Goal: Transaction & Acquisition: Purchase product/service

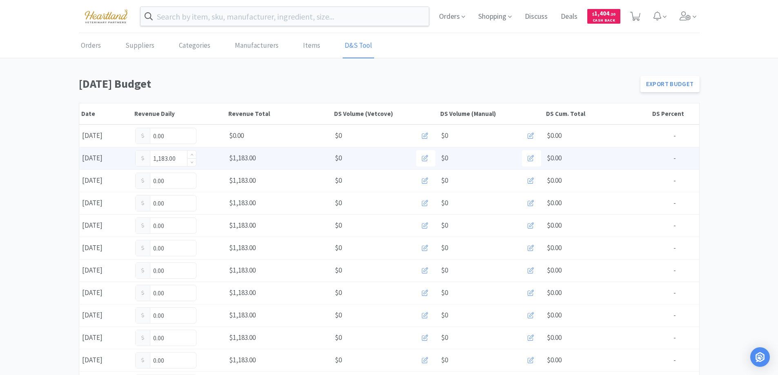
click at [178, 158] on input "1,183.00" at bounding box center [166, 159] width 60 height 16
type input "1"
type input "1,424.50"
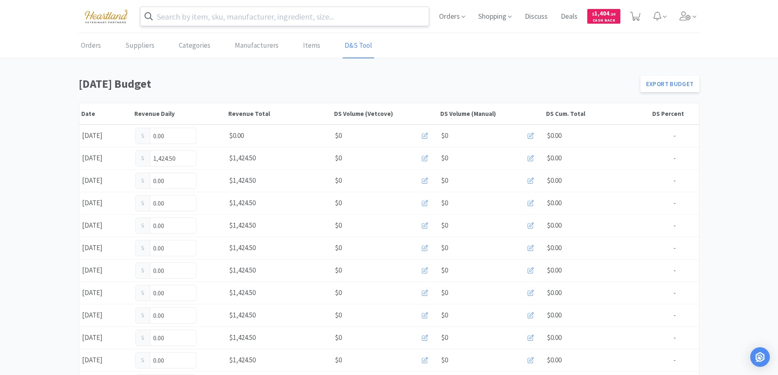
click at [265, 19] on input "text" at bounding box center [284, 16] width 289 height 19
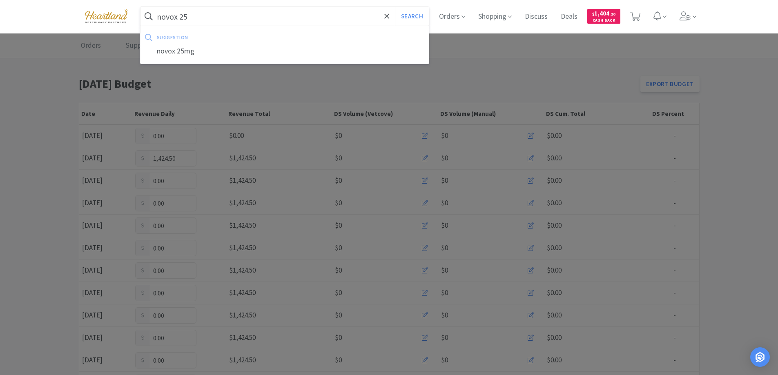
type input "novox 25"
click at [395, 7] on button "Search" at bounding box center [412, 16] width 34 height 19
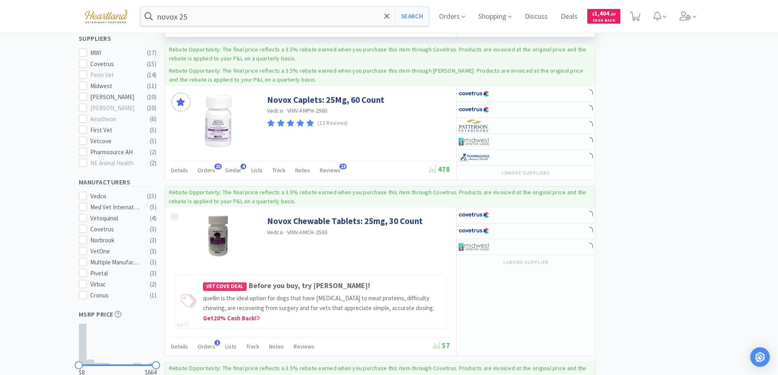
scroll to position [204, 0]
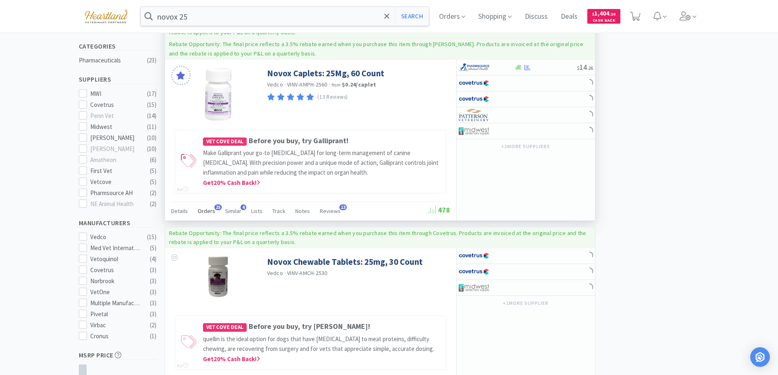
click at [207, 209] on span "Orders" at bounding box center [207, 210] width 18 height 7
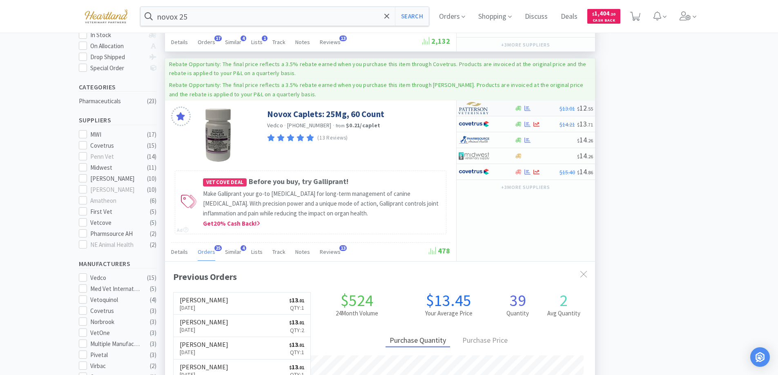
scroll to position [219, 430]
click at [503, 109] on div at bounding box center [480, 108] width 45 height 14
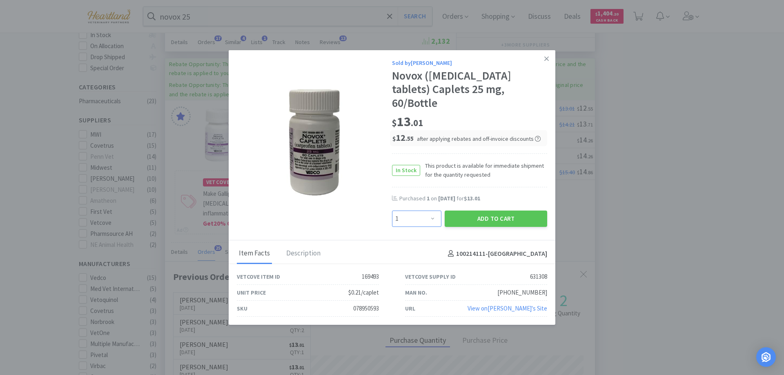
click at [428, 211] on select "Enter Quantity 1 2 3 4 5 6 7 8 9 10 11 12 13 14 15 16 17 18 19 20 Enter Quantity" at bounding box center [416, 219] width 49 height 16
select select "2"
click at [392, 211] on select "Enter Quantity 1 2 3 4 5 6 7 8 9 10 11 12 13 14 15 16 17 18 19 20 Enter Quantity" at bounding box center [416, 219] width 49 height 16
click at [498, 211] on button "Add to Cart" at bounding box center [496, 219] width 102 height 16
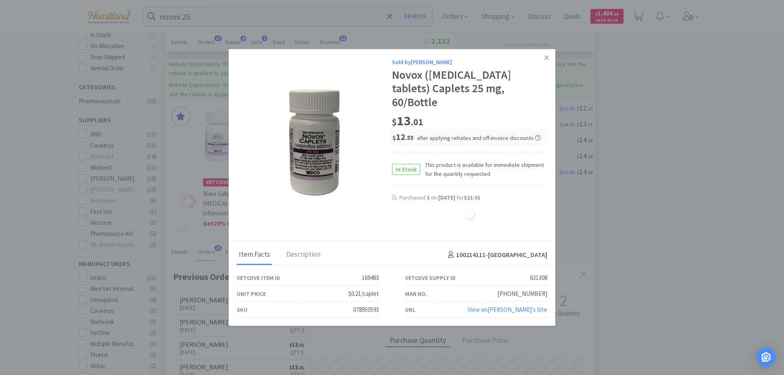
select select "1"
select select "2"
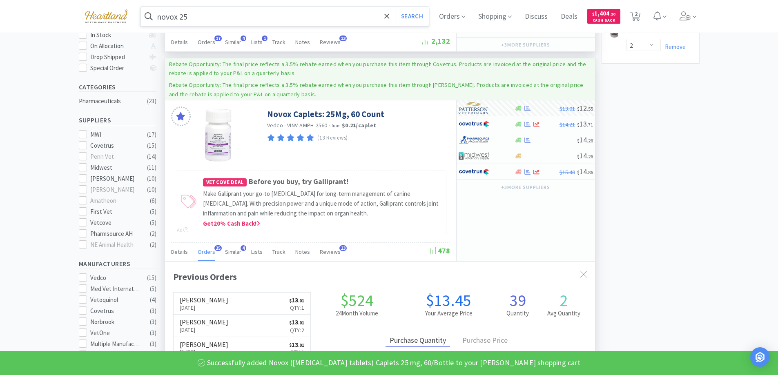
click at [236, 21] on input "novox 25" at bounding box center [284, 16] width 289 height 19
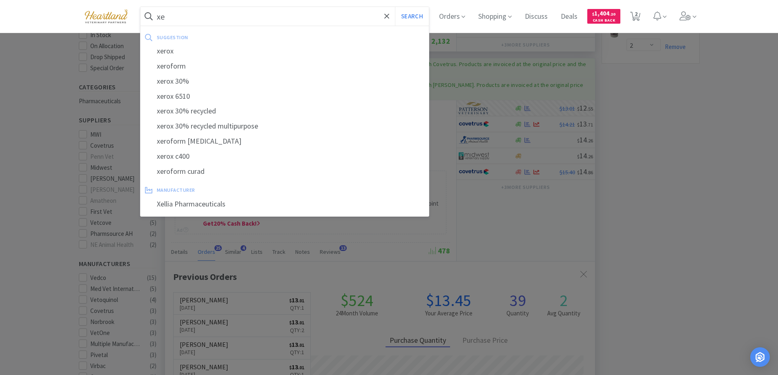
type input "x"
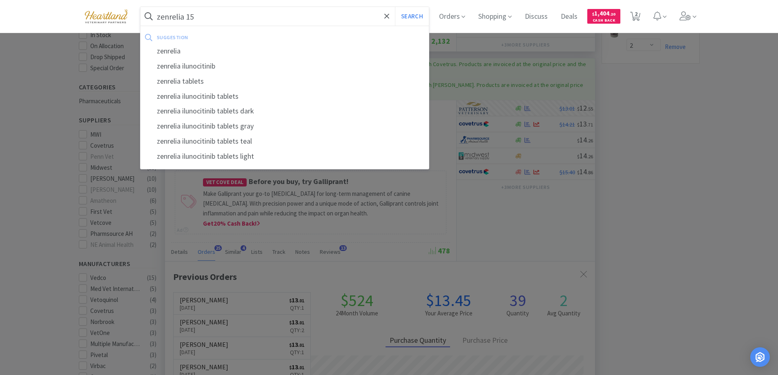
type input "zenrelia 15"
click at [395, 7] on button "Search" at bounding box center [412, 16] width 34 height 19
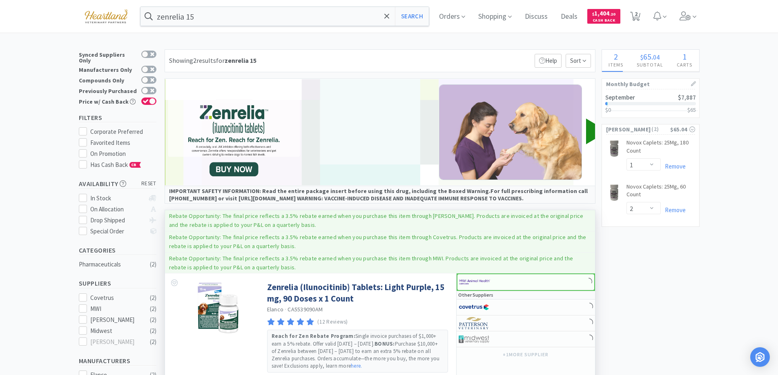
scroll to position [122, 0]
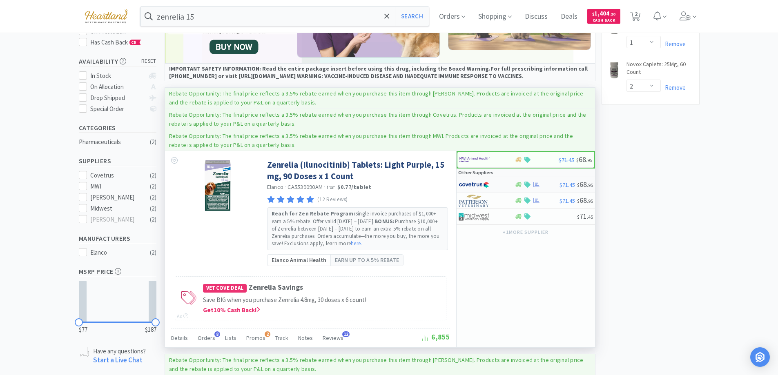
click at [497, 181] on div at bounding box center [480, 185] width 45 height 14
select select "1"
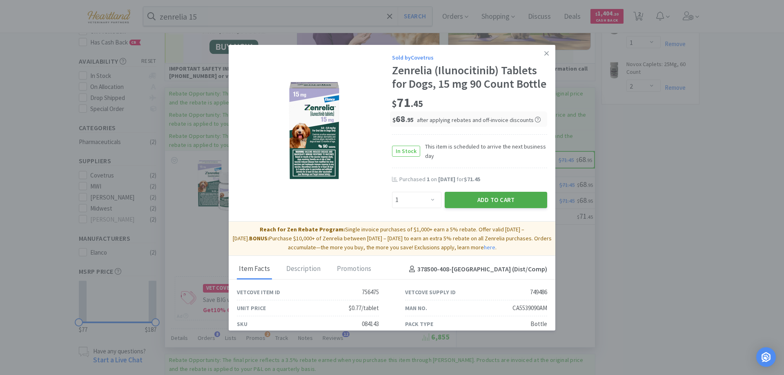
click at [497, 208] on button "Add to Cart" at bounding box center [496, 200] width 102 height 16
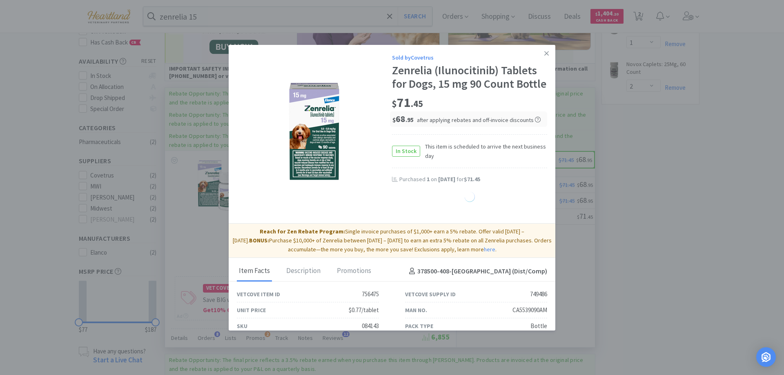
select select "1"
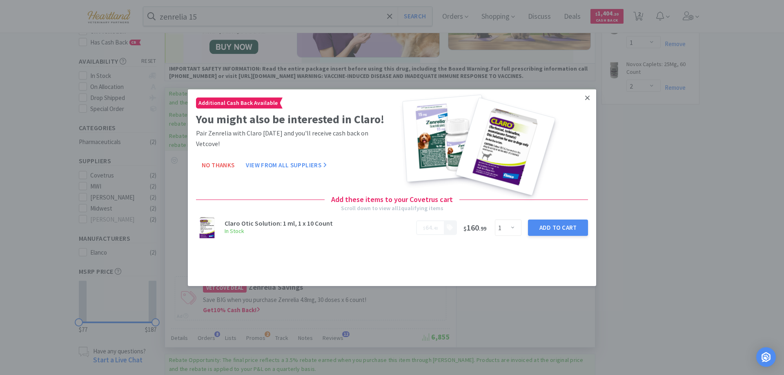
click at [585, 98] on icon at bounding box center [587, 97] width 4 height 7
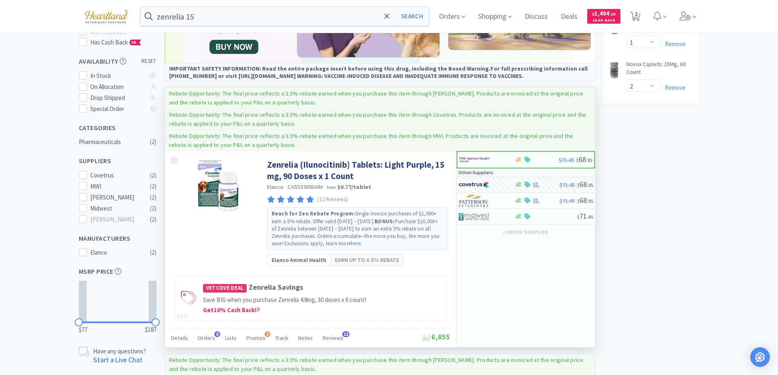
scroll to position [0, 0]
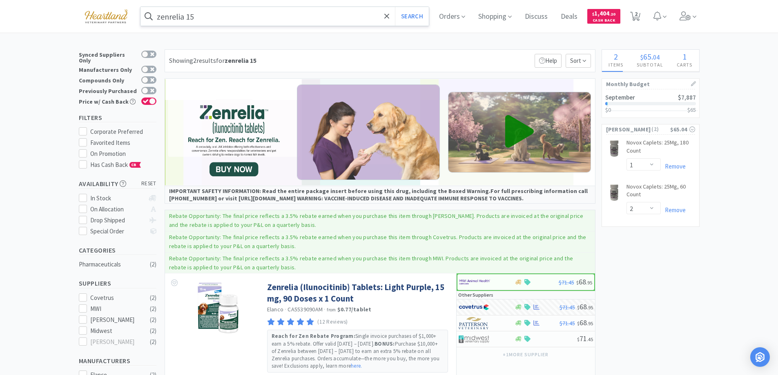
click at [238, 13] on input "zenrelia 15" at bounding box center [284, 16] width 289 height 19
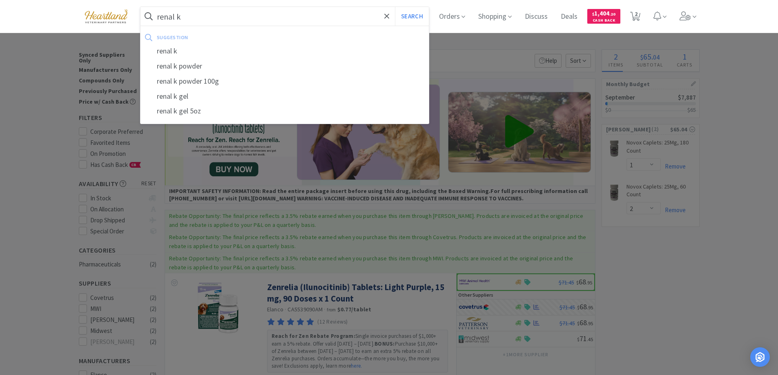
type input "renal k"
click at [395, 7] on button "Search" at bounding box center [412, 16] width 34 height 19
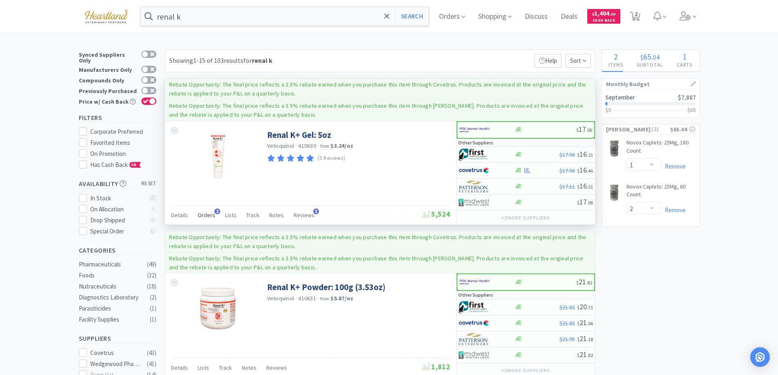
click at [198, 218] on span "Orders" at bounding box center [207, 214] width 18 height 7
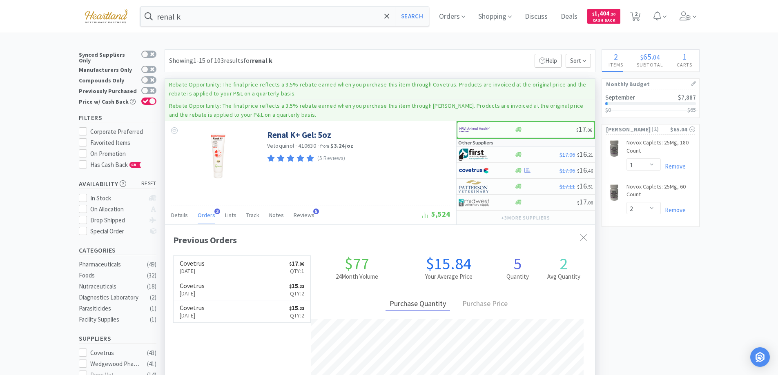
scroll to position [211, 430]
click at [504, 155] on div at bounding box center [486, 155] width 56 height 14
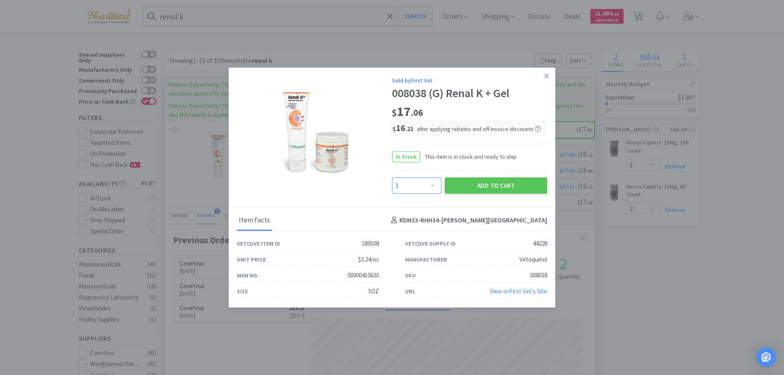
click at [432, 187] on select "Enter Quantity 1 2 3 4 5 6 7 8 9 10 11 12 13 14 15 16 17 18 19 20 Enter Quantity" at bounding box center [416, 185] width 49 height 16
select select "2"
click at [392, 177] on select "Enter Quantity 1 2 3 4 5 6 7 8 9 10 11 12 13 14 15 16 17 18 19 20 Enter Quantity" at bounding box center [416, 185] width 49 height 16
click at [494, 182] on button "Add to Cart" at bounding box center [496, 185] width 102 height 16
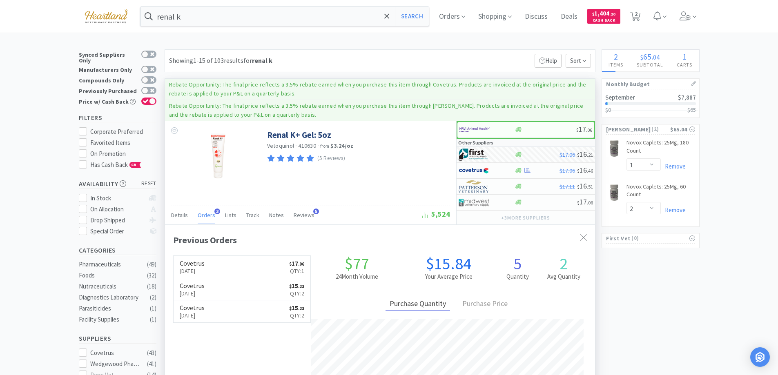
select select "2"
click at [255, 20] on input "renal k" at bounding box center [284, 16] width 289 height 19
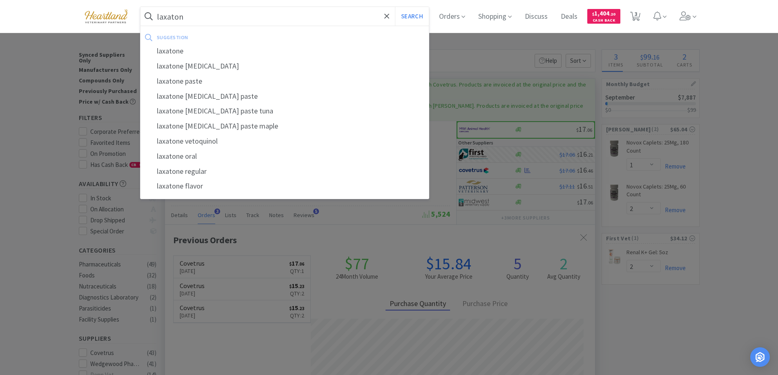
type input "laxaton"
click at [395, 7] on button "Search" at bounding box center [412, 16] width 34 height 19
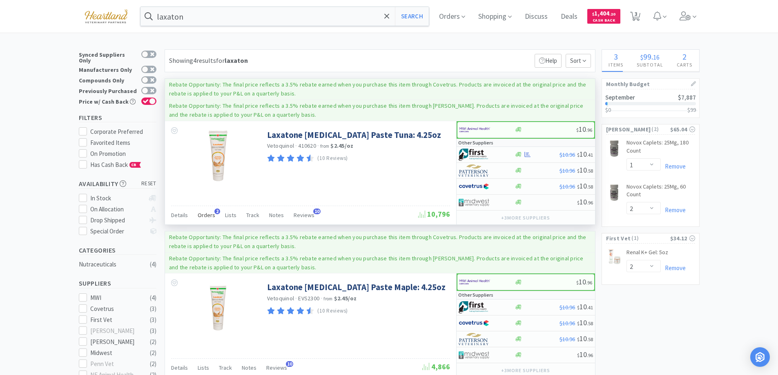
click at [202, 214] on span "Orders" at bounding box center [207, 214] width 18 height 7
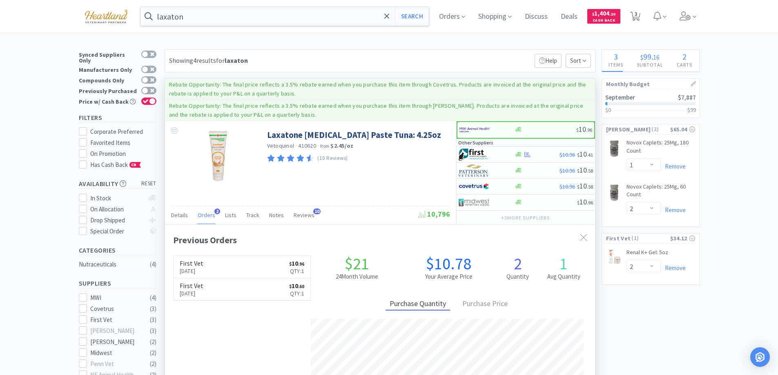
scroll to position [211, 430]
click at [496, 153] on div at bounding box center [480, 155] width 45 height 14
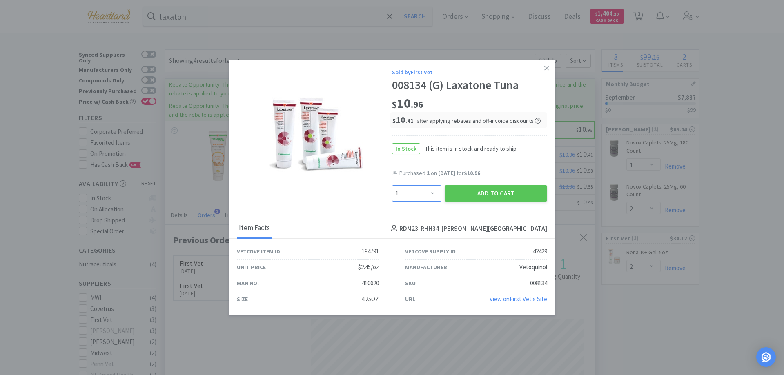
click at [436, 190] on select "Enter Quantity 1 2 3 4 5 6 7 8 9 10 11 12 13 14 15 16 17 18 19 20 Enter Quantity" at bounding box center [416, 193] width 49 height 16
select select "2"
click at [392, 185] on select "Enter Quantity 1 2 3 4 5 6 7 8 9 10 11 12 13 14 15 16 17 18 19 20 Enter Quantity" at bounding box center [416, 193] width 49 height 16
click at [485, 192] on button "Add to Cart" at bounding box center [496, 193] width 102 height 16
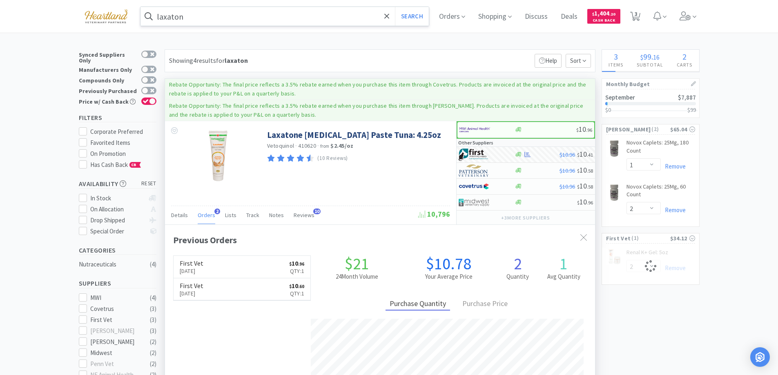
click at [322, 17] on input "laxaton" at bounding box center [284, 16] width 289 height 19
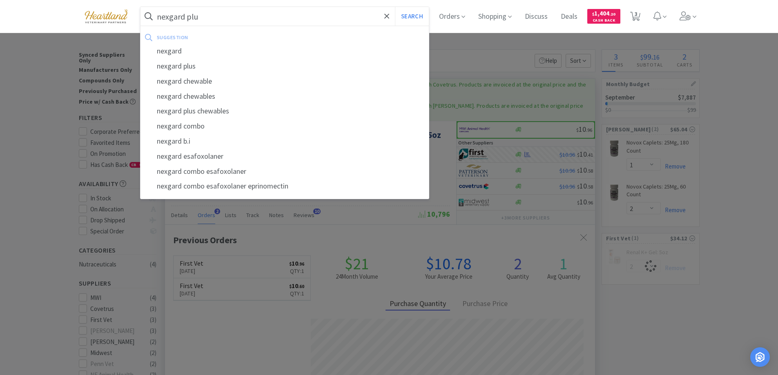
type input "nexgard plus"
select select "2"
type input "nexgard plus"
click at [395, 7] on button "Search" at bounding box center [412, 16] width 34 height 19
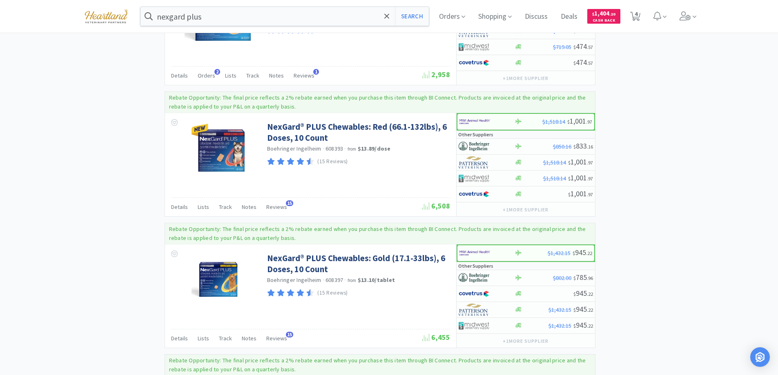
scroll to position [816, 0]
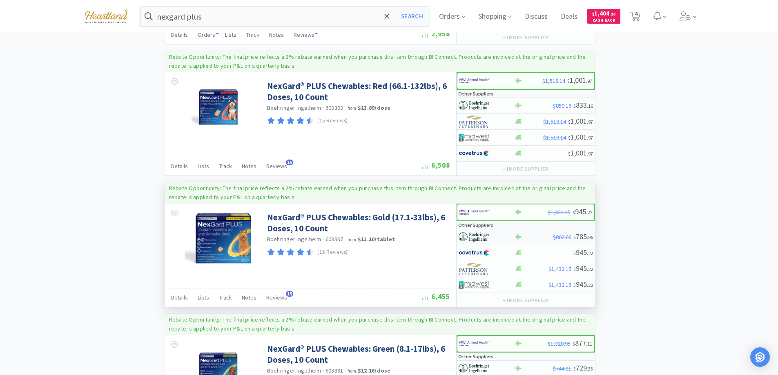
click at [505, 238] on div at bounding box center [486, 237] width 56 height 14
select select "1"
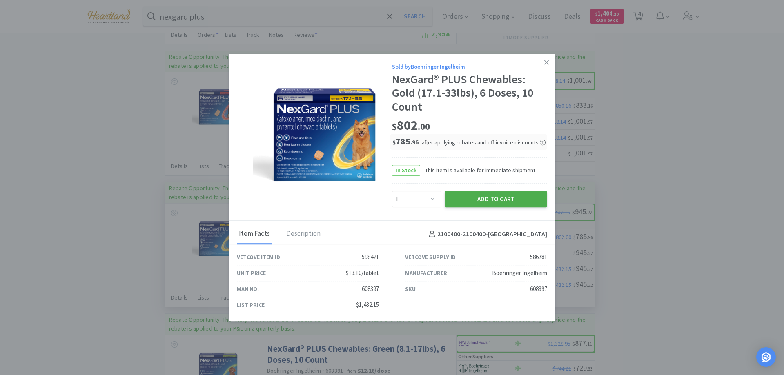
click at [508, 199] on button "Add to Cart" at bounding box center [496, 199] width 102 height 16
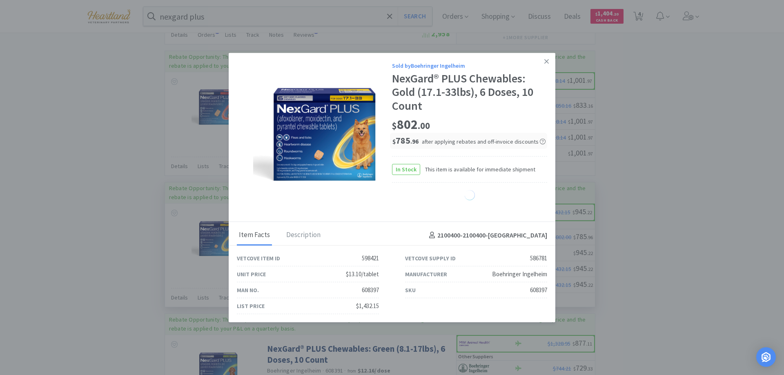
select select "1"
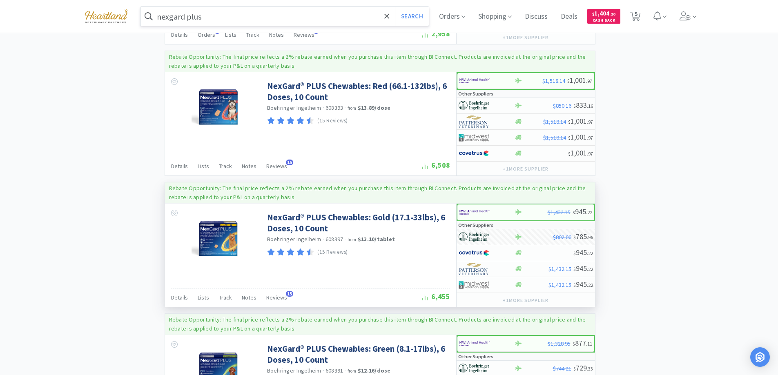
click at [223, 19] on input "nexgard plus" at bounding box center [284, 16] width 289 height 19
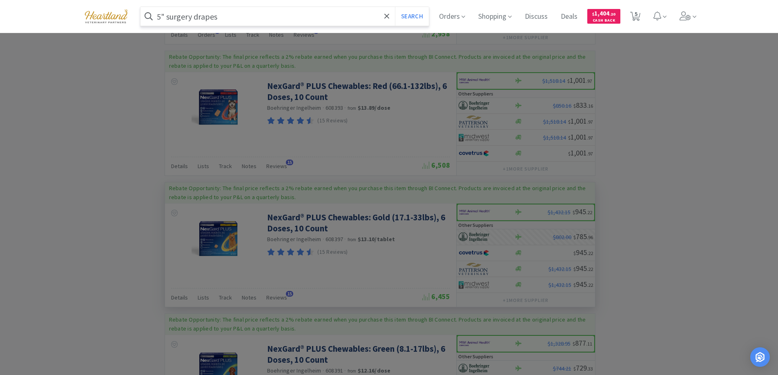
click at [395, 7] on button "Search" at bounding box center [412, 16] width 34 height 19
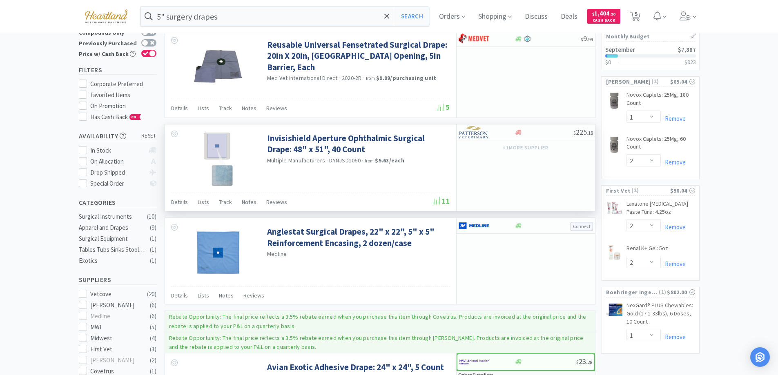
scroll to position [7, 0]
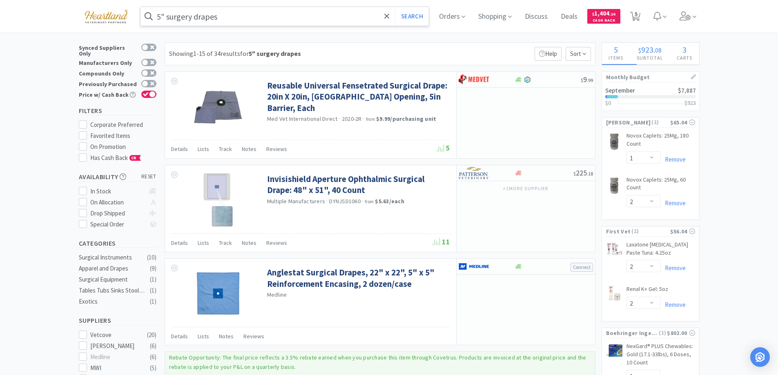
click at [193, 17] on input "5" surgery drapes" at bounding box center [284, 16] width 289 height 19
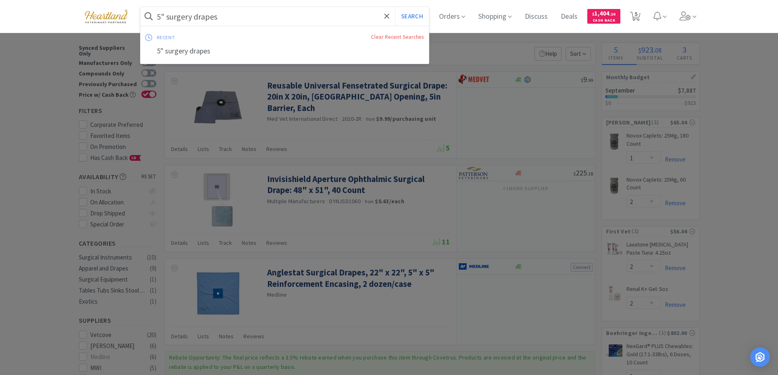
click at [194, 18] on input "5" surgery drapes" at bounding box center [284, 16] width 289 height 19
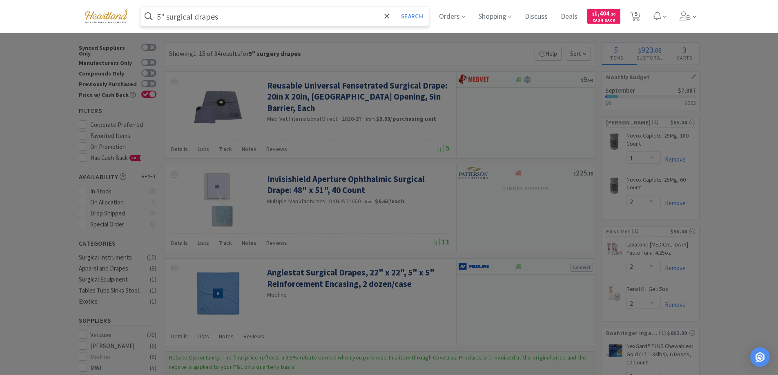
click at [395, 7] on button "Search" at bounding box center [412, 16] width 34 height 19
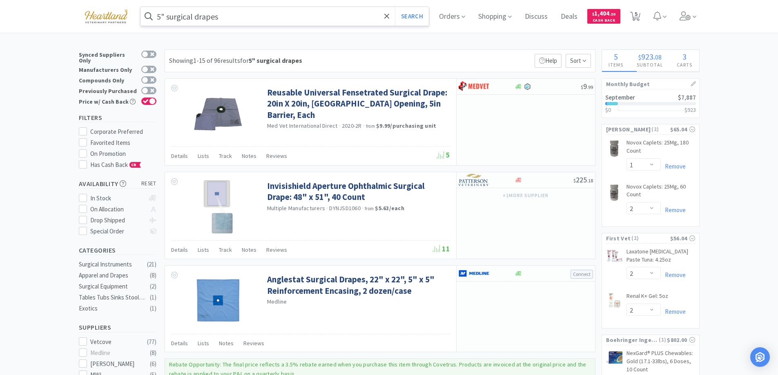
click at [331, 20] on input "5" surgical drapes" at bounding box center [284, 16] width 289 height 19
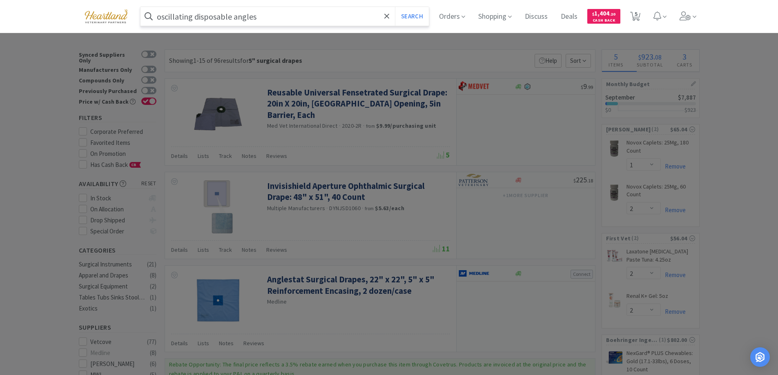
type input "oscillating disposable angles"
click at [395, 7] on button "Search" at bounding box center [412, 16] width 34 height 19
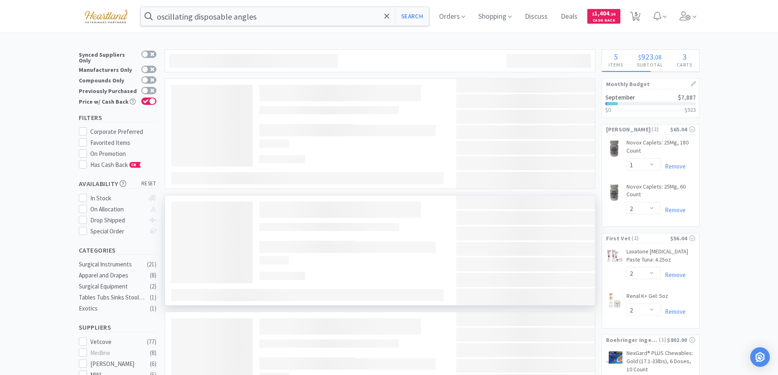
select select "1"
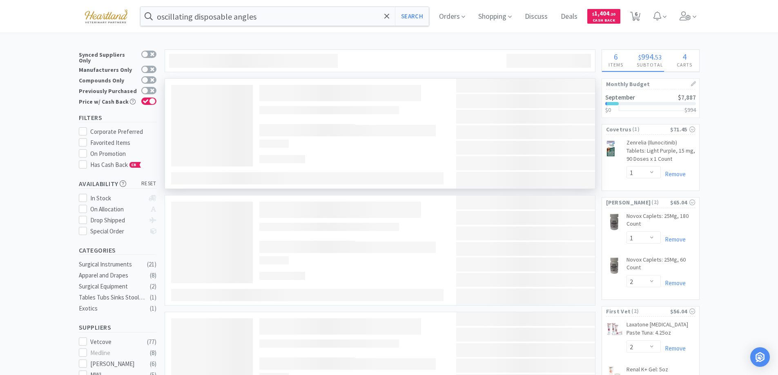
select select "2"
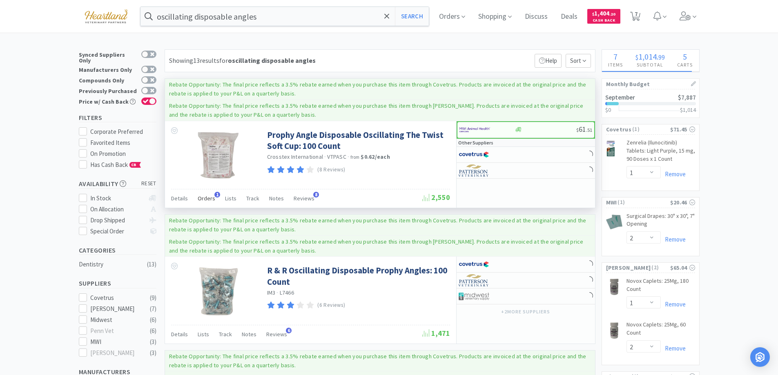
click at [198, 197] on span "Orders" at bounding box center [207, 198] width 18 height 7
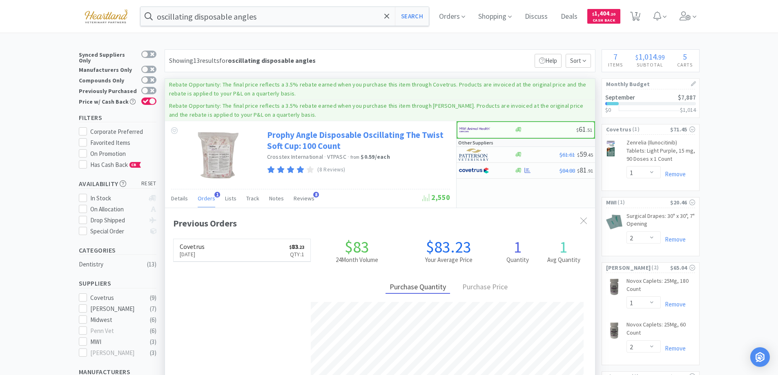
click at [299, 136] on link "Prophy Angle Disposable Oscillating The Twist Soft Cup: 100 Count" at bounding box center [357, 140] width 181 height 22
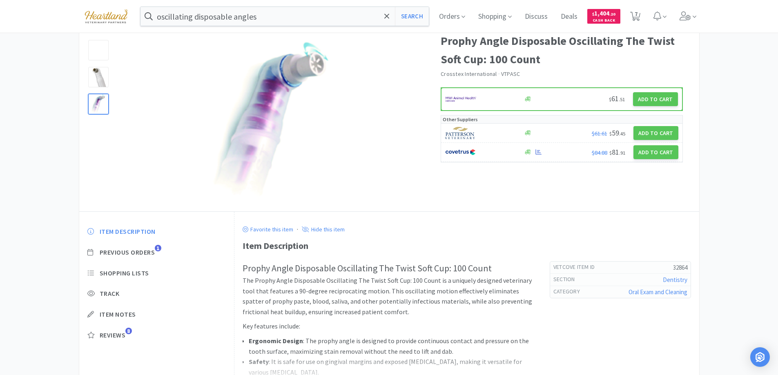
scroll to position [82, 0]
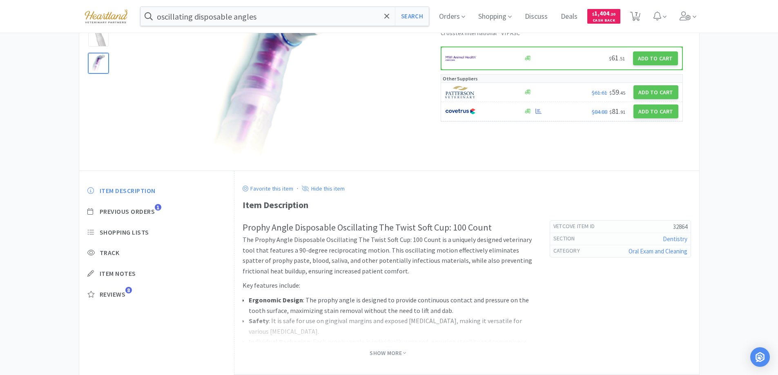
click at [390, 357] on span "Show More" at bounding box center [387, 353] width 36 height 11
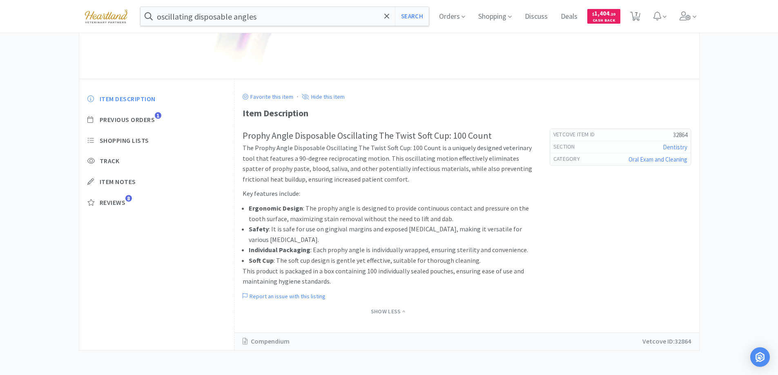
scroll to position [0, 0]
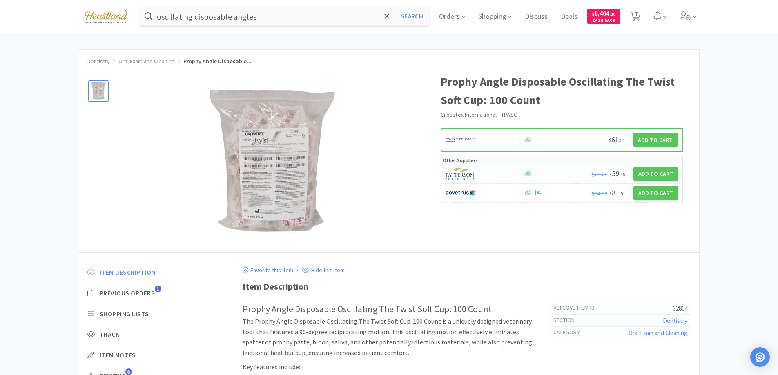
click at [505, 172] on div at bounding box center [479, 174] width 69 height 14
select select "1"
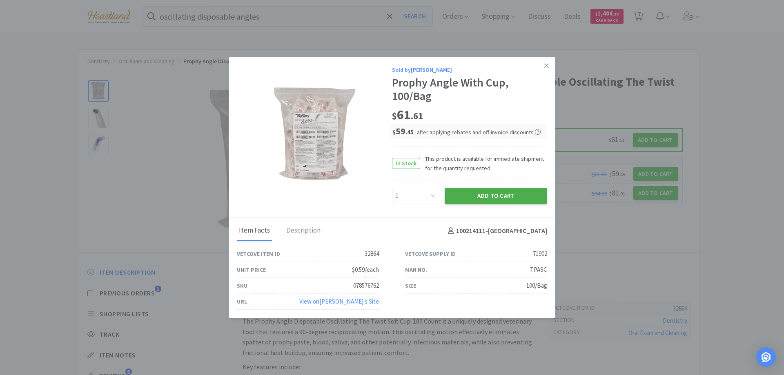
click at [517, 201] on button "Add to Cart" at bounding box center [496, 196] width 102 height 16
click at [545, 65] on icon at bounding box center [546, 64] width 4 height 7
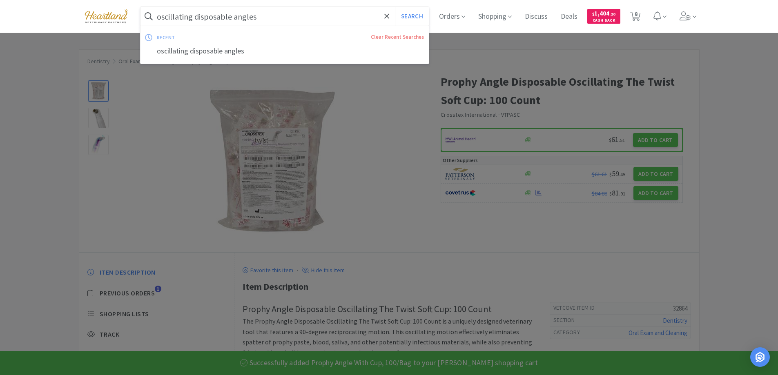
click at [307, 14] on input "oscillating disposable angles" at bounding box center [284, 16] width 289 height 19
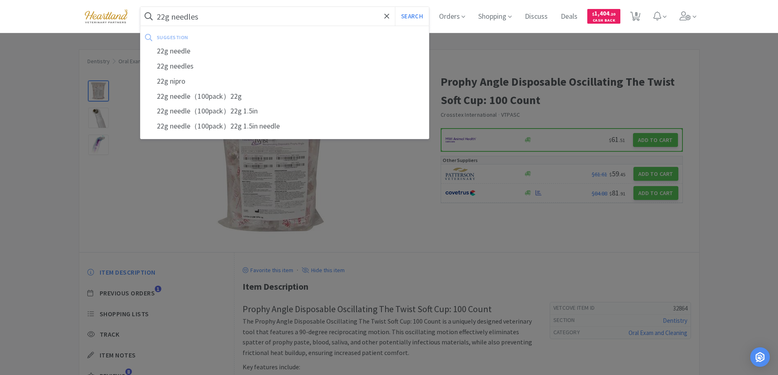
type input "22g needles"
click at [395, 7] on button "Search" at bounding box center [412, 16] width 34 height 19
select select "1"
select select "2"
select select "1"
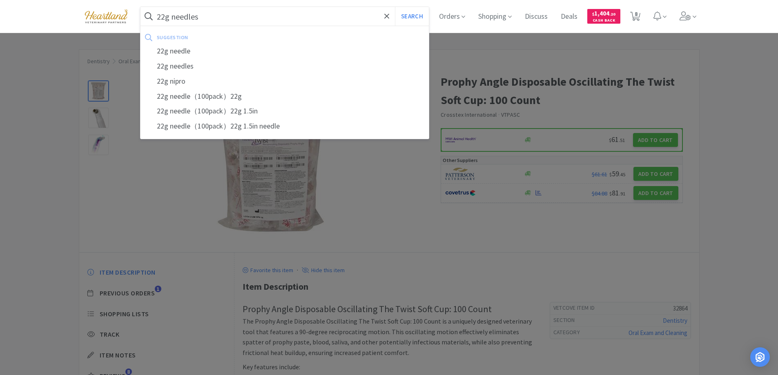
select select "2"
select select "1"
select select "2"
select select "1"
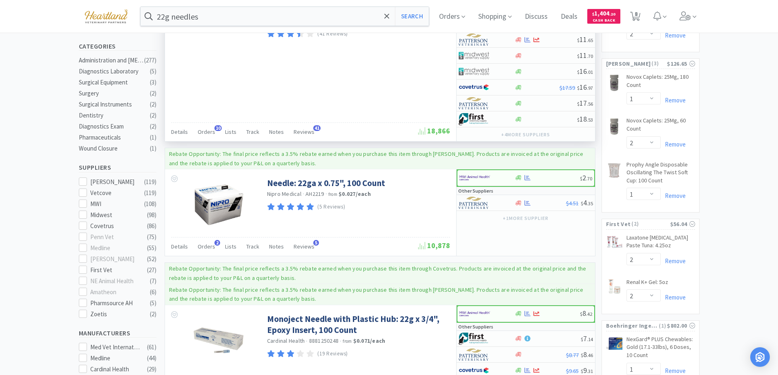
scroll to position [245, 0]
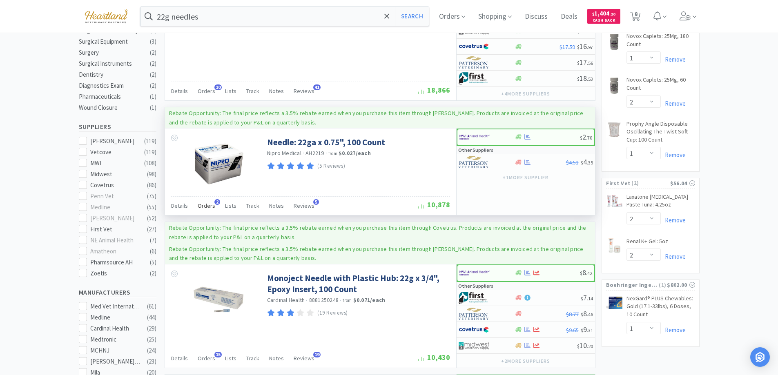
click at [200, 205] on span "Orders" at bounding box center [207, 205] width 18 height 7
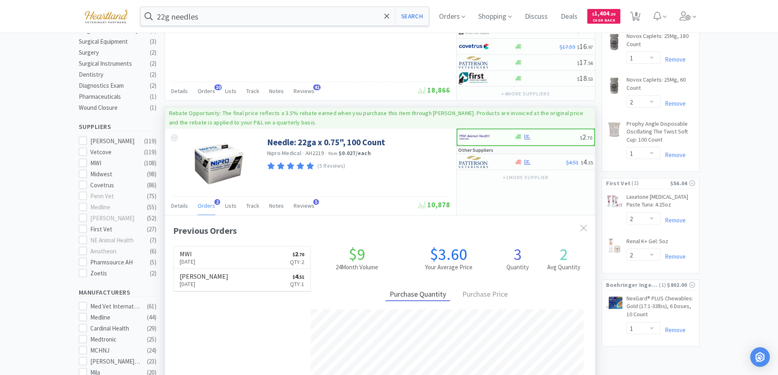
scroll to position [211, 430]
click at [200, 205] on span "Orders" at bounding box center [207, 205] width 18 height 7
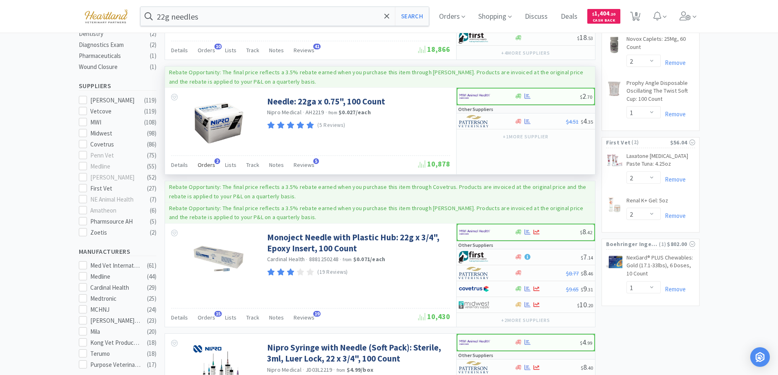
scroll to position [204, 0]
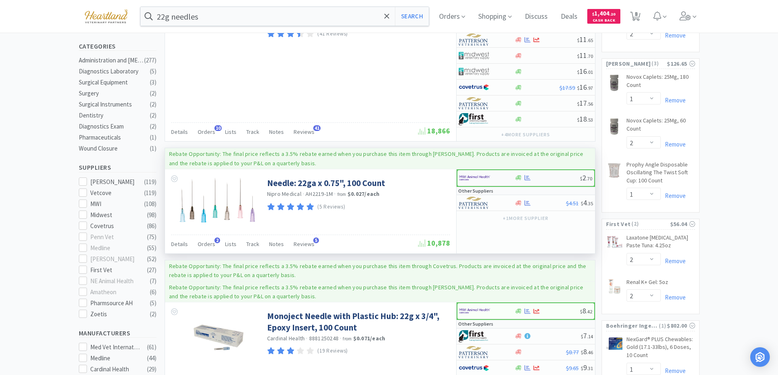
click at [503, 179] on div at bounding box center [481, 178] width 45 height 14
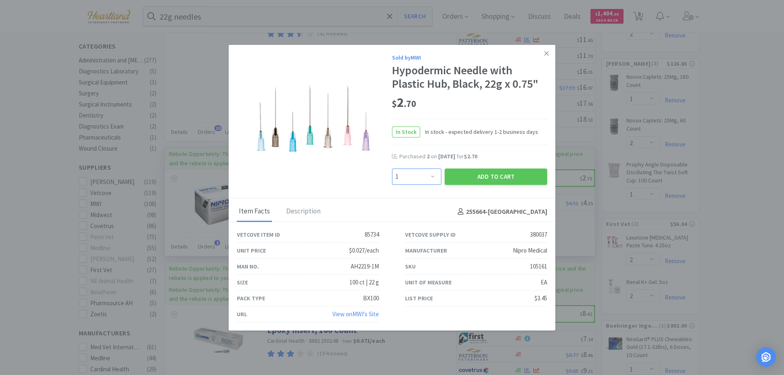
click at [429, 170] on select "Enter Quantity 1 2 3 4 5 6 7 8 9 10 11 12 13 14 15 16 17 18 19 20 Enter Quantity" at bounding box center [416, 177] width 49 height 16
select select "2"
click at [392, 169] on select "Enter Quantity 1 2 3 4 5 6 7 8 9 10 11 12 13 14 15 16 17 18 19 20 Enter Quantity" at bounding box center [416, 177] width 49 height 16
click at [510, 171] on button "Add to Cart" at bounding box center [496, 177] width 102 height 16
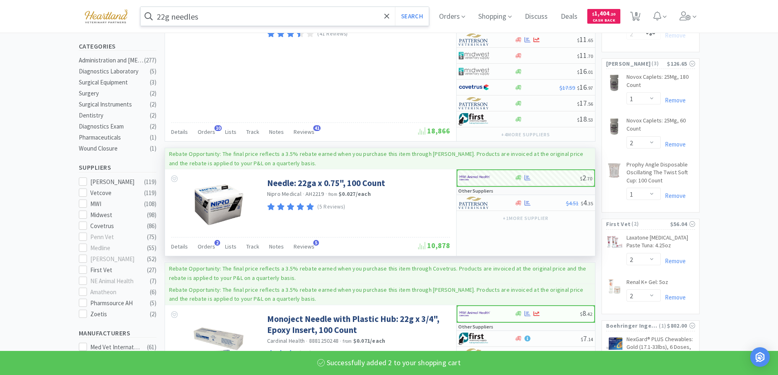
click at [243, 19] on input "22g needles" at bounding box center [284, 16] width 289 height 19
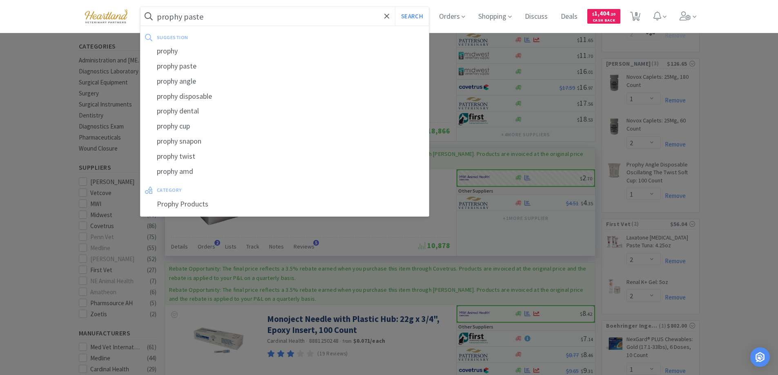
type input "prophy paste"
click at [395, 7] on button "Search" at bounding box center [412, 16] width 34 height 19
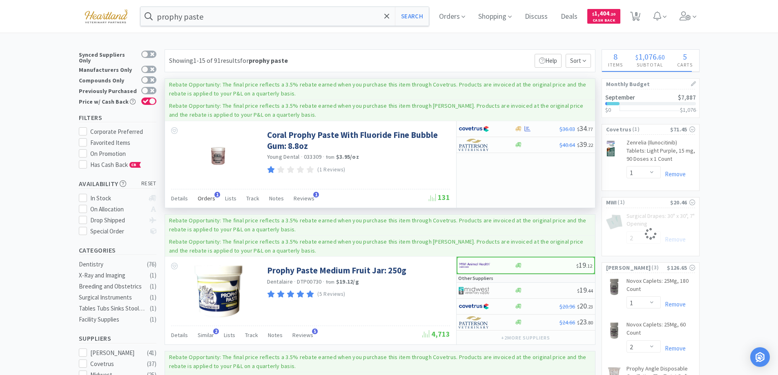
click at [205, 197] on span "Orders" at bounding box center [207, 198] width 18 height 7
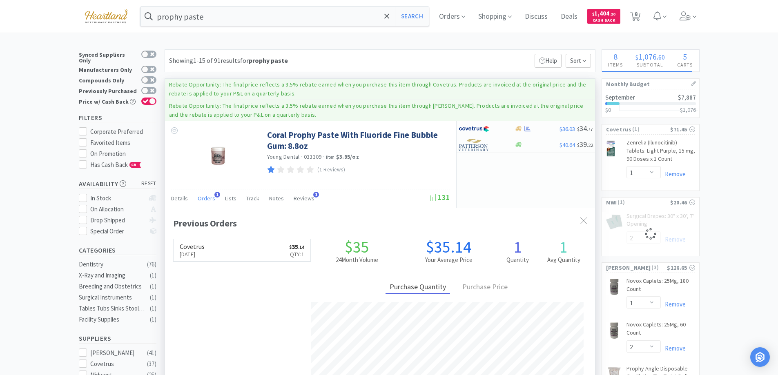
scroll to position [211, 430]
click at [205, 197] on span "Orders" at bounding box center [207, 198] width 18 height 7
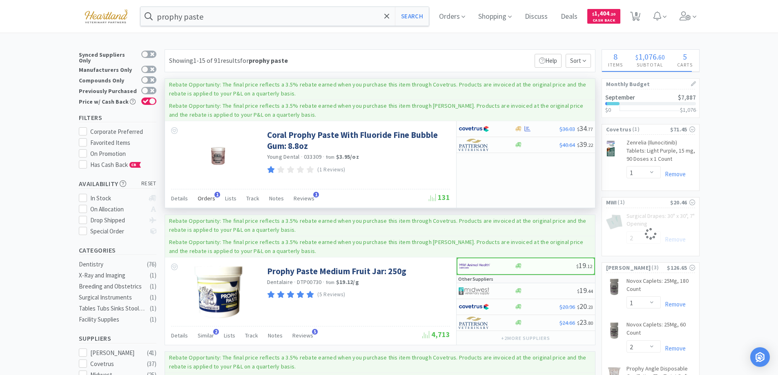
scroll to position [41, 0]
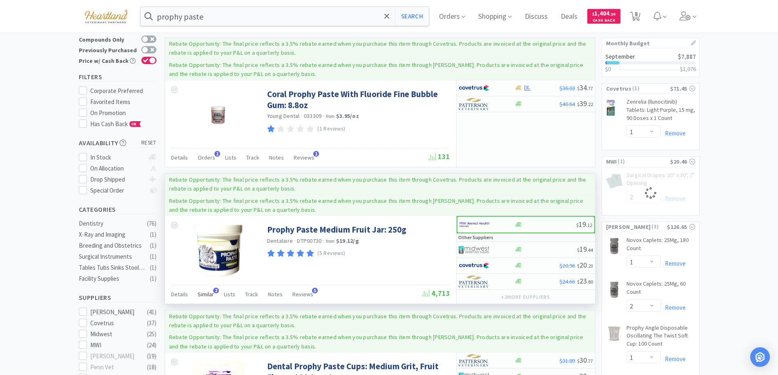
click at [207, 292] on span "Similar" at bounding box center [206, 294] width 16 height 7
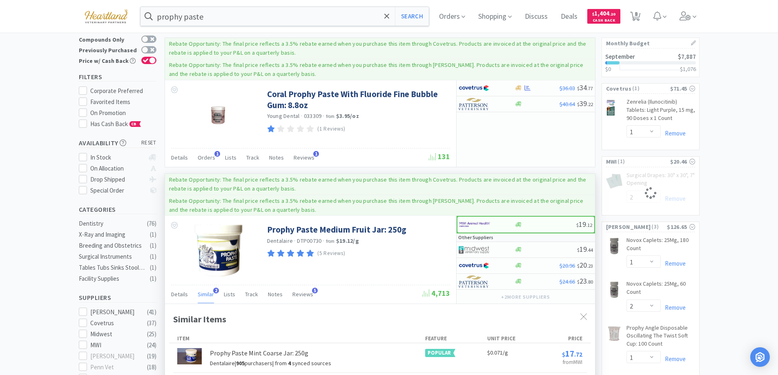
click at [207, 292] on span "Similar" at bounding box center [206, 294] width 16 height 7
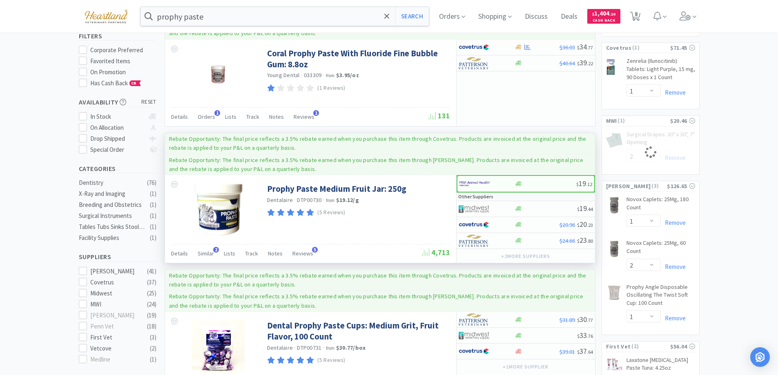
scroll to position [0, 0]
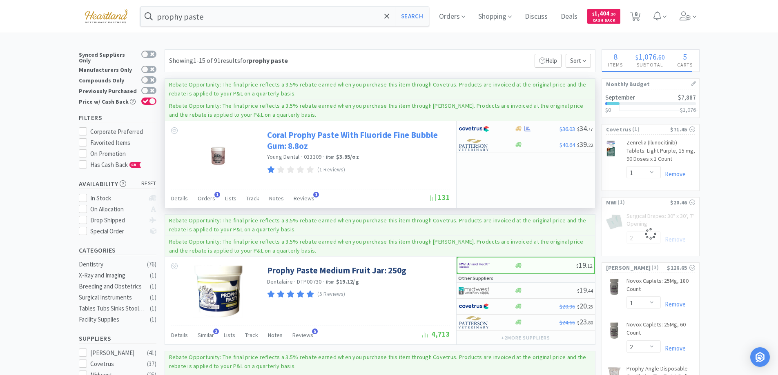
click at [303, 134] on link "Coral Prophy Paste With Fluoride Fine Bubble Gum: 8.8oz" at bounding box center [357, 140] width 181 height 22
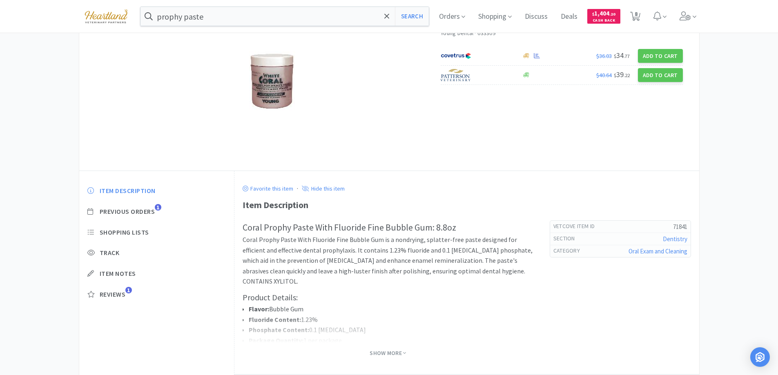
scroll to position [123, 0]
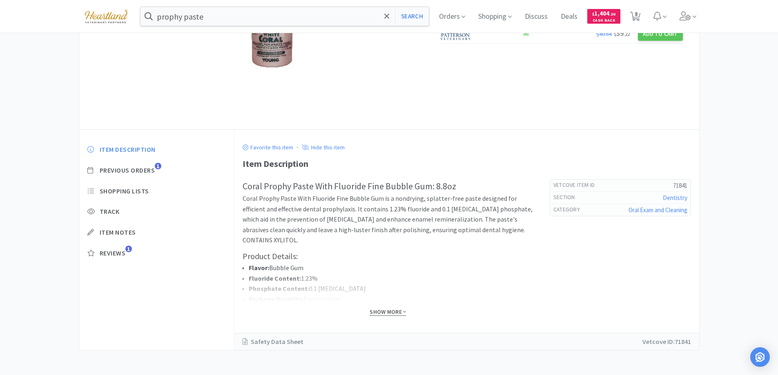
click at [400, 312] on span "Show More" at bounding box center [387, 312] width 36 height 8
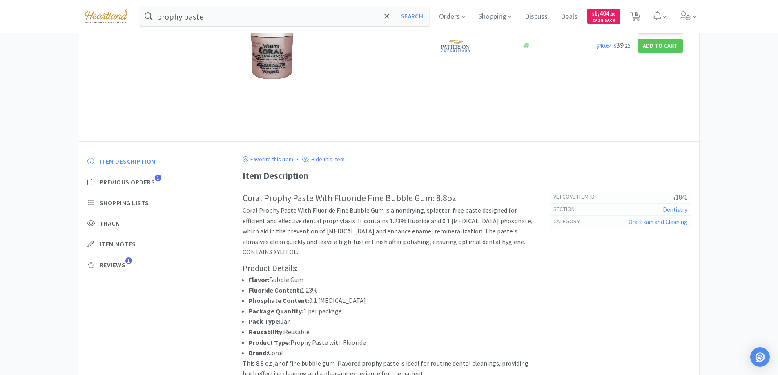
scroll to position [0, 0]
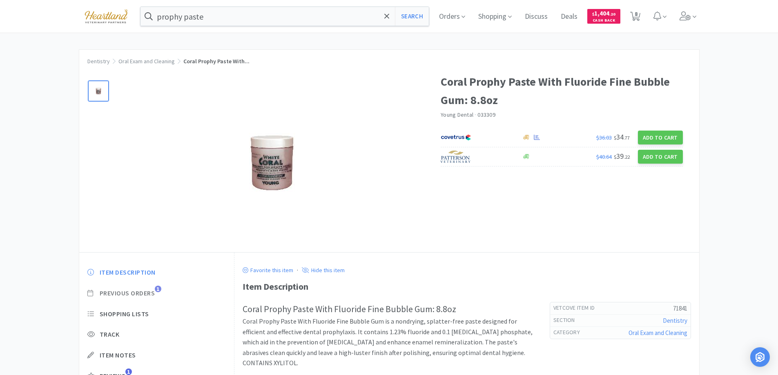
click at [145, 292] on span "Previous Orders" at bounding box center [128, 293] width 56 height 9
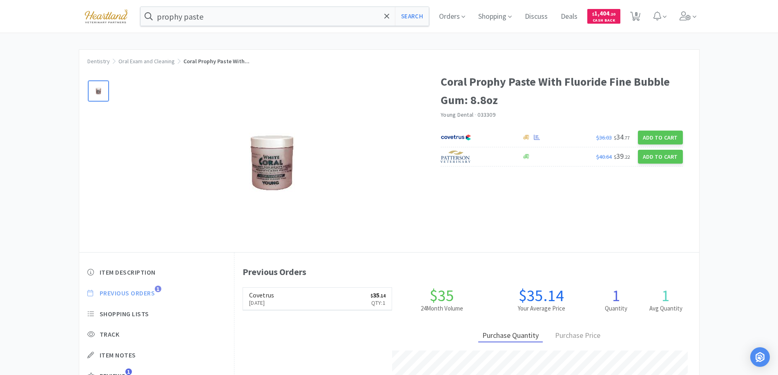
scroll to position [224, 464]
select select "1"
select select "2"
select select "1"
select select "2"
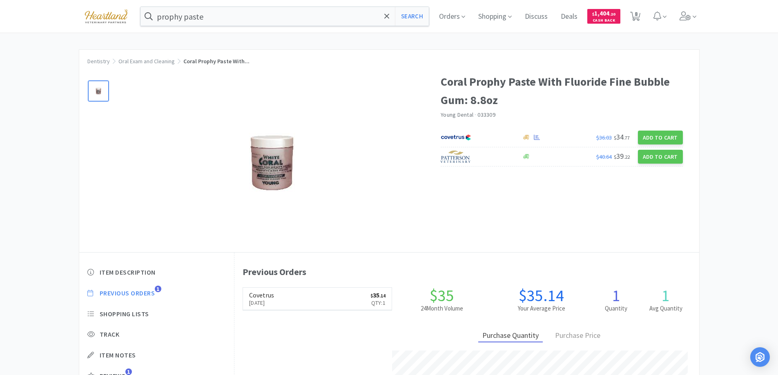
select select "1"
select select "2"
select select "1"
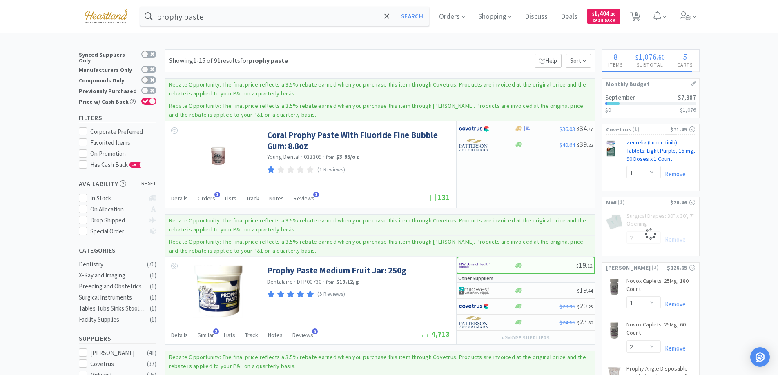
select select "2"
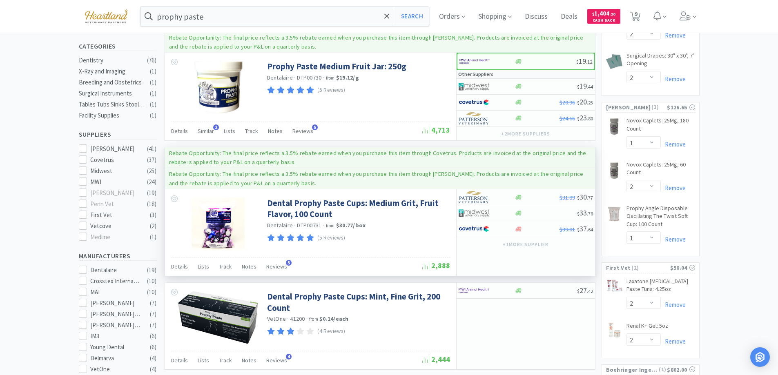
scroll to position [245, 0]
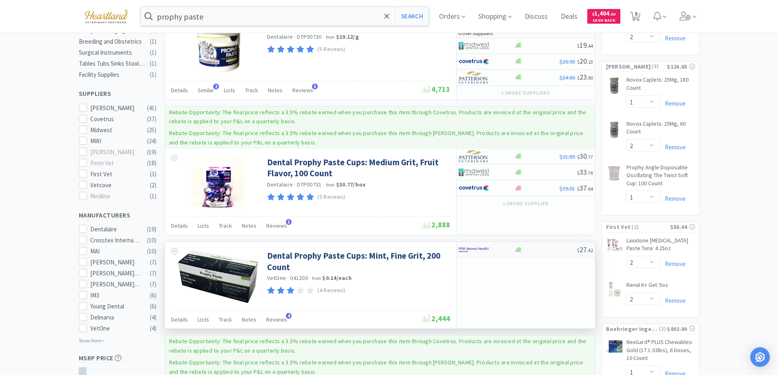
click at [502, 247] on div at bounding box center [480, 250] width 45 height 14
select select "1"
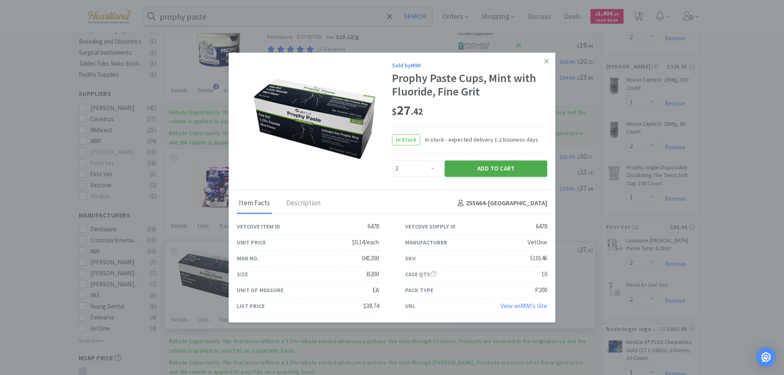
click at [487, 171] on button "Add to Cart" at bounding box center [496, 168] width 102 height 16
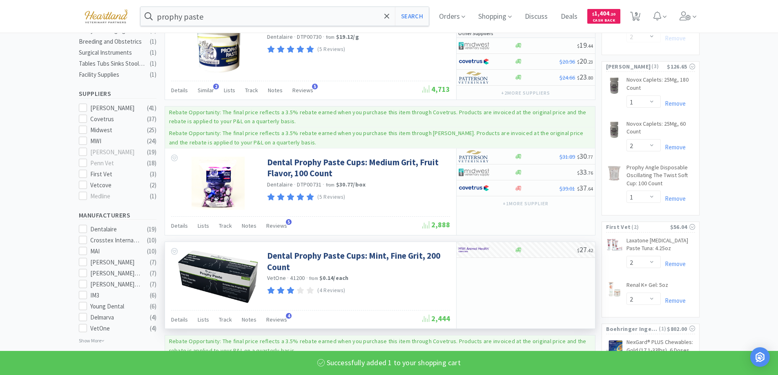
select select "1"
select select "2"
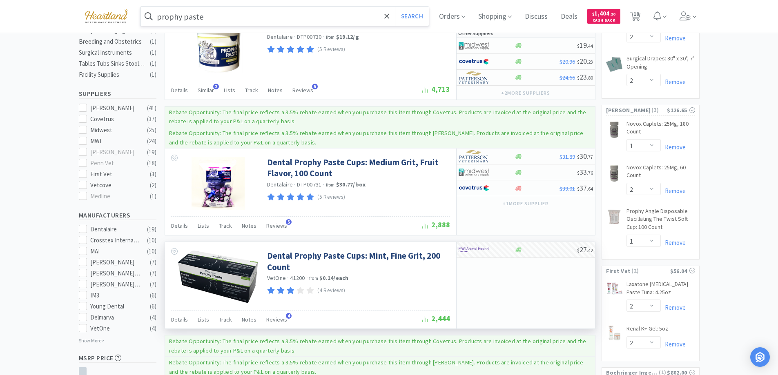
click at [244, 14] on input "prophy paste" at bounding box center [284, 16] width 289 height 19
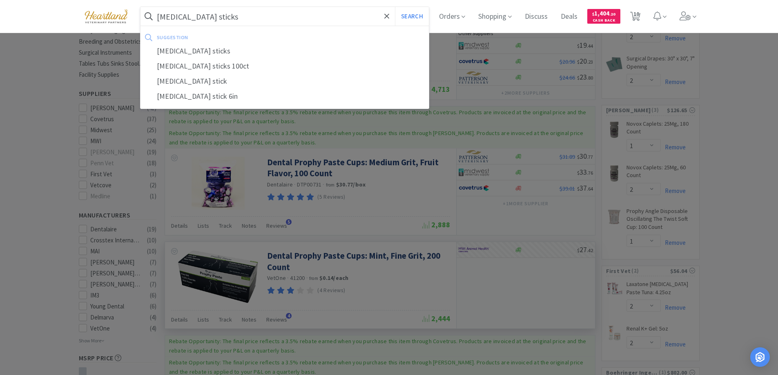
type input "silver nitrate sticks"
click at [395, 7] on button "Search" at bounding box center [412, 16] width 34 height 19
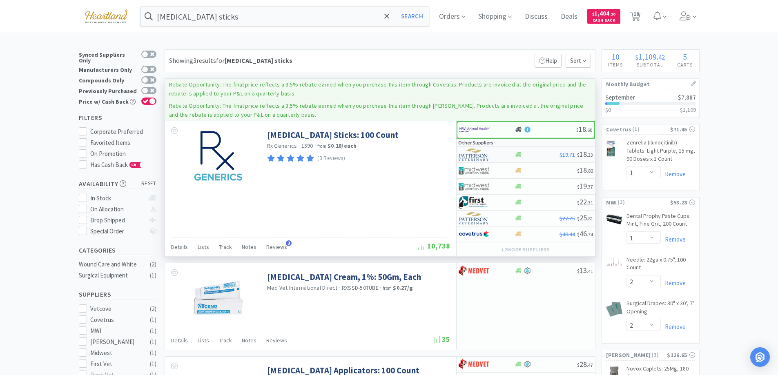
click at [503, 150] on div at bounding box center [480, 155] width 45 height 14
select select "1"
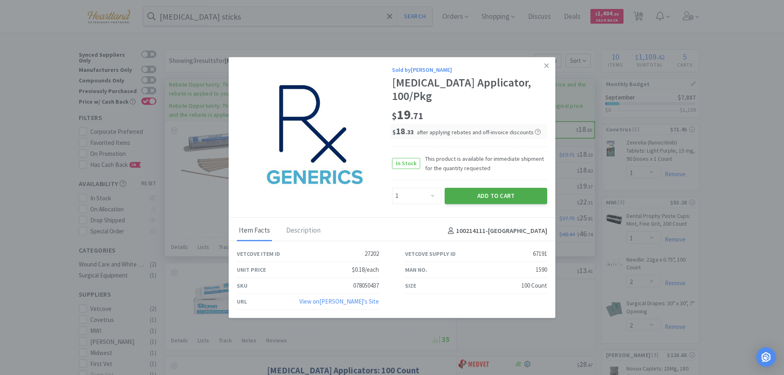
click at [506, 191] on button "Add to Cart" at bounding box center [496, 196] width 102 height 16
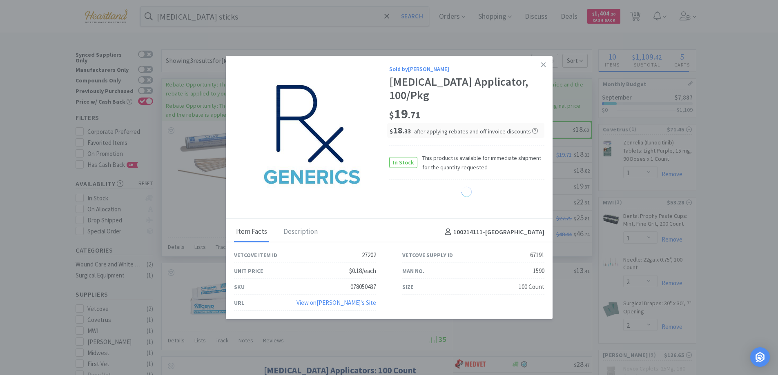
select select "1"
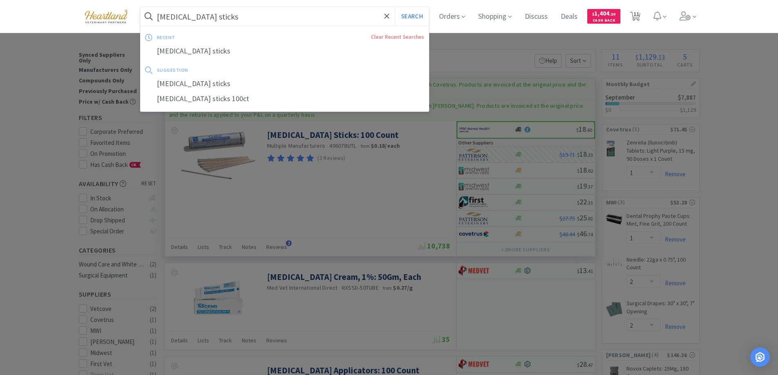
click at [263, 20] on input "silver nitrate sticks" at bounding box center [284, 16] width 289 height 19
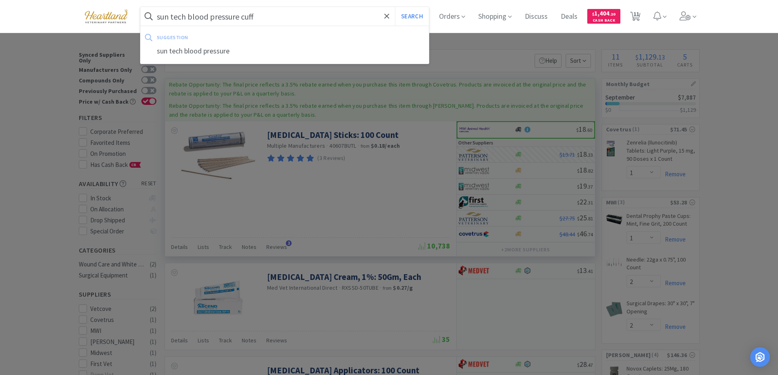
type input "sun tech blood pressure cuff"
click at [395, 7] on button "Search" at bounding box center [412, 16] width 34 height 19
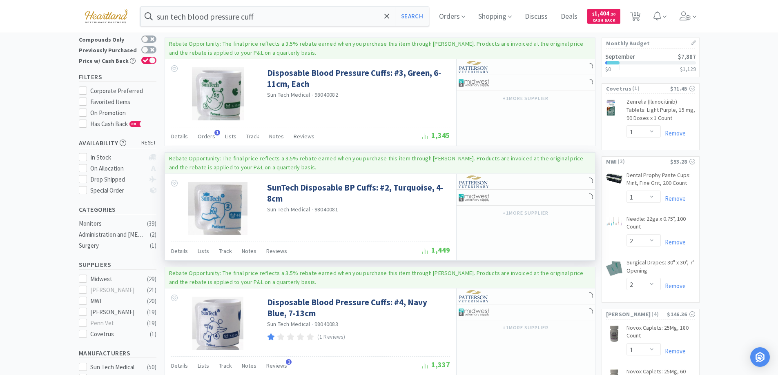
scroll to position [82, 0]
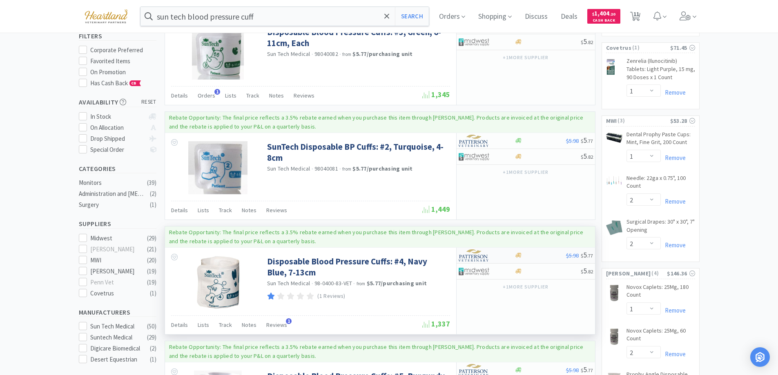
click at [500, 256] on div at bounding box center [480, 256] width 45 height 14
select select "1"
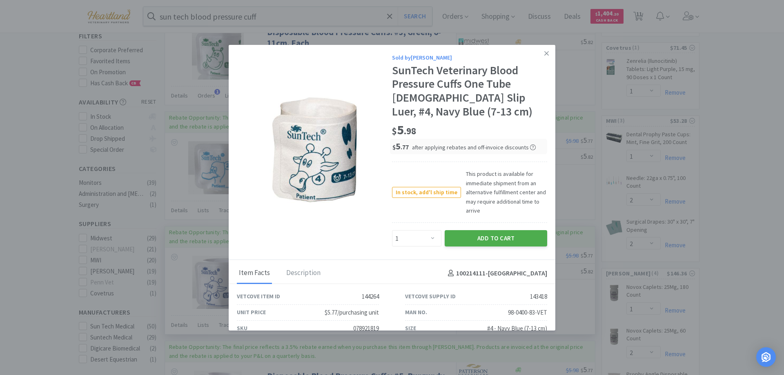
click at [492, 239] on button "Add to Cart" at bounding box center [496, 238] width 102 height 16
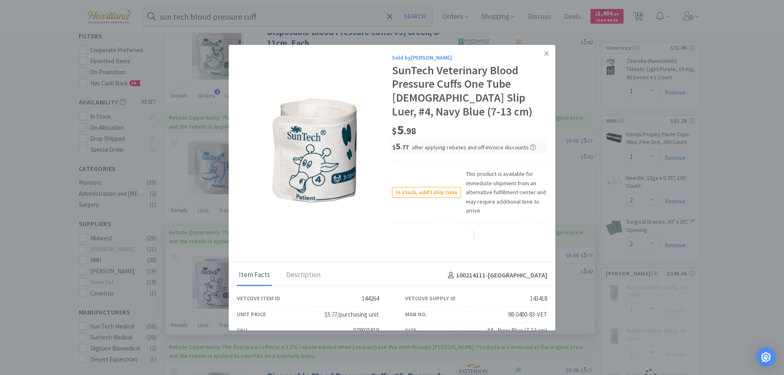
select select "1"
select select "2"
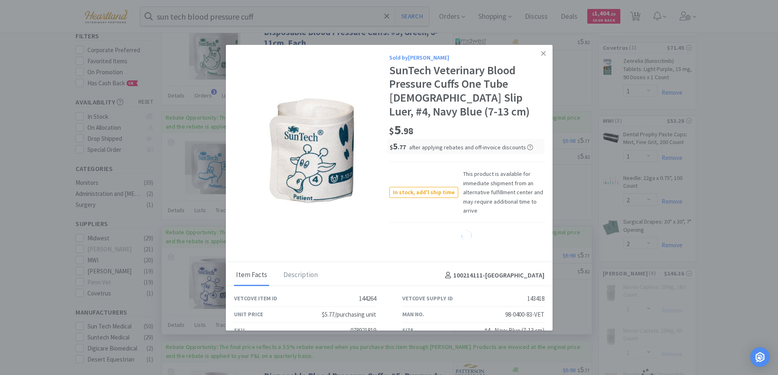
select select "1"
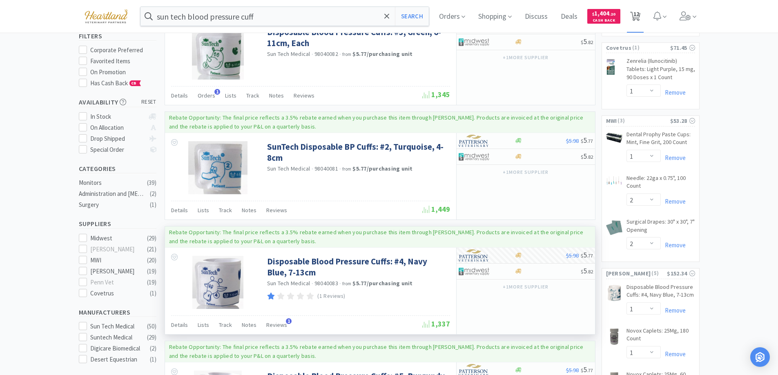
click at [636, 11] on span "12" at bounding box center [636, 14] width 6 height 33
select select "1"
select select "2"
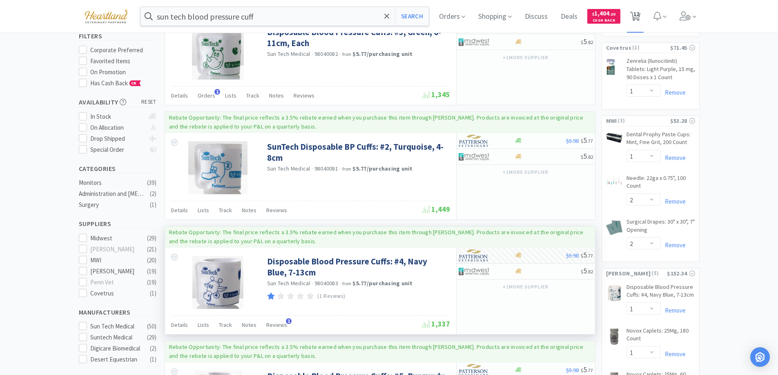
select select "2"
select select "1"
select select "2"
select select "1"
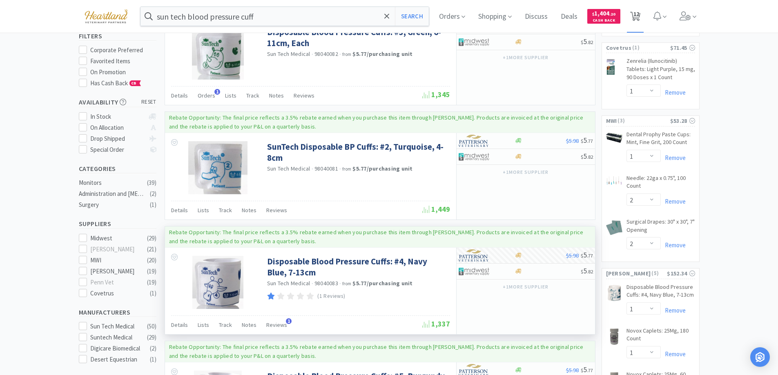
select select "1"
select select "2"
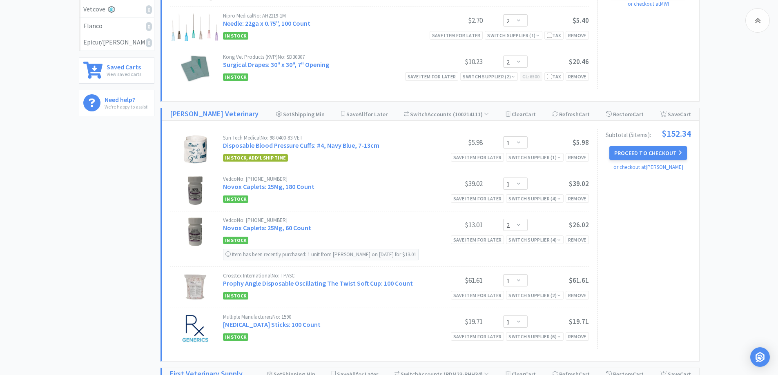
scroll to position [555, 0]
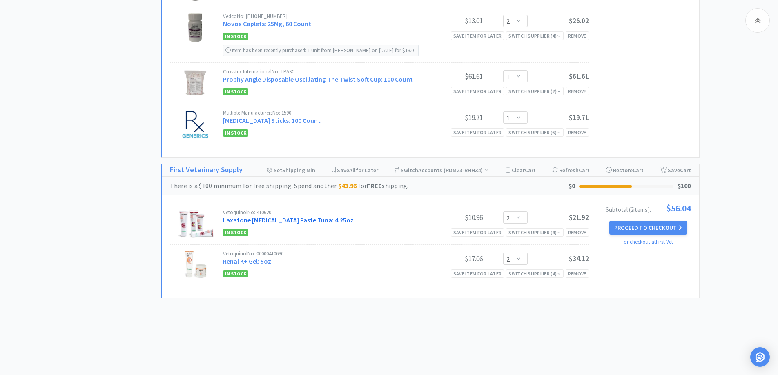
click at [275, 216] on link "Laxatone Laxative Paste Tuna: 4.25oz" at bounding box center [288, 220] width 131 height 8
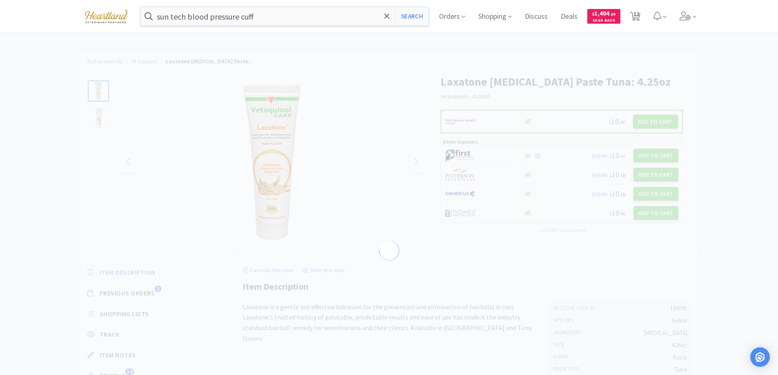
select select "194791"
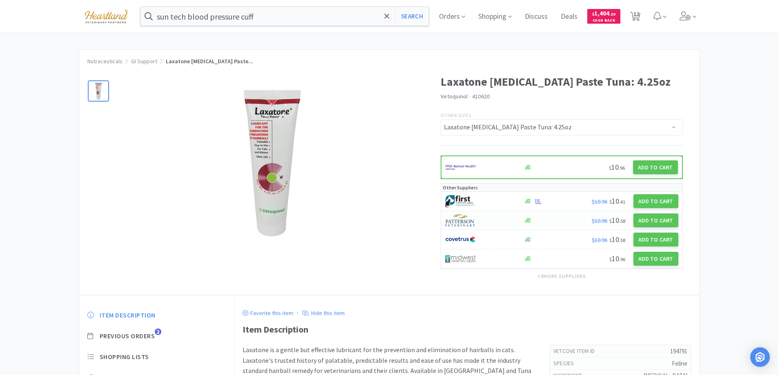
click at [490, 220] on div at bounding box center [479, 221] width 69 height 14
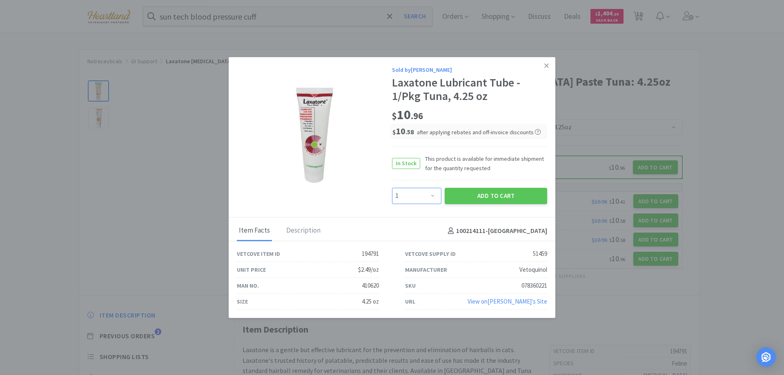
click at [432, 195] on select "Enter Quantity 1 2 3 4 5 6 7 8 9 10 11 12 13 14 15 16 17 18 19 20 Enter Quantity" at bounding box center [416, 196] width 49 height 16
select select "2"
click at [392, 188] on select "Enter Quantity 1 2 3 4 5 6 7 8 9 10 11 12 13 14 15 16 17 18 19 20 Enter Quantity" at bounding box center [416, 196] width 49 height 16
click at [499, 189] on button "Add to Cart" at bounding box center [496, 196] width 102 height 16
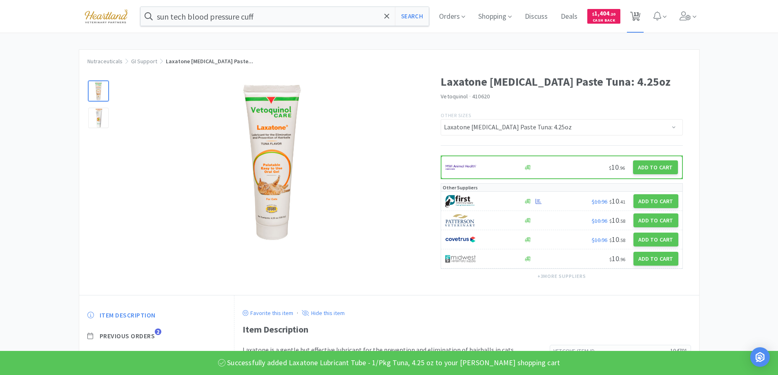
click at [639, 14] on span "13" at bounding box center [636, 14] width 6 height 33
select select "1"
select select "2"
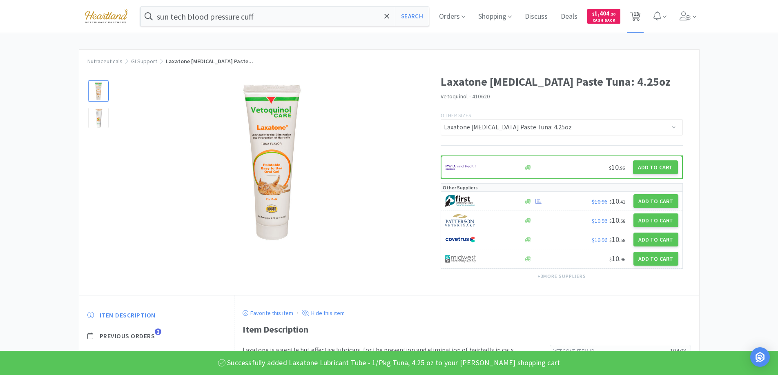
select select "2"
select select "1"
select select "2"
select select "1"
select select "2"
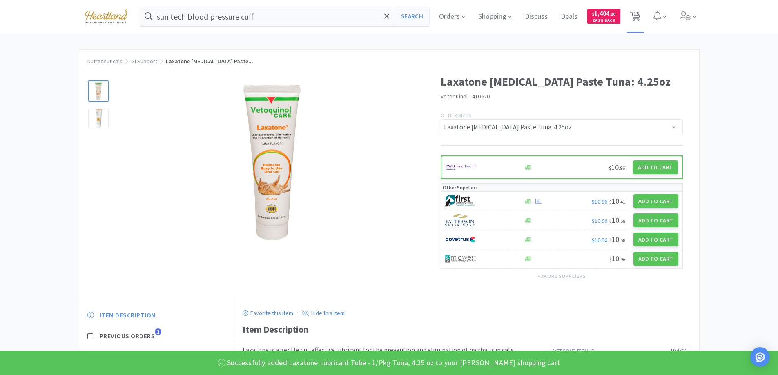
select select "1"
select select "2"
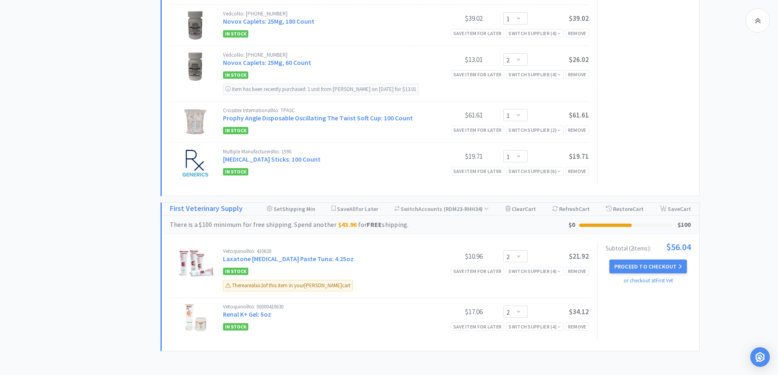
scroll to position [612, 0]
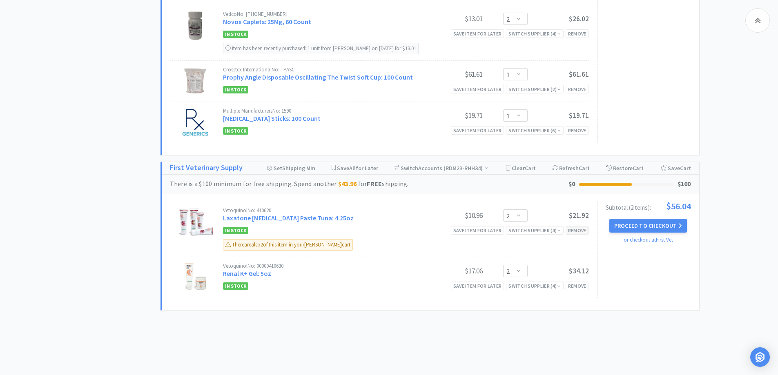
click at [581, 226] on div "Remove" at bounding box center [576, 230] width 23 height 9
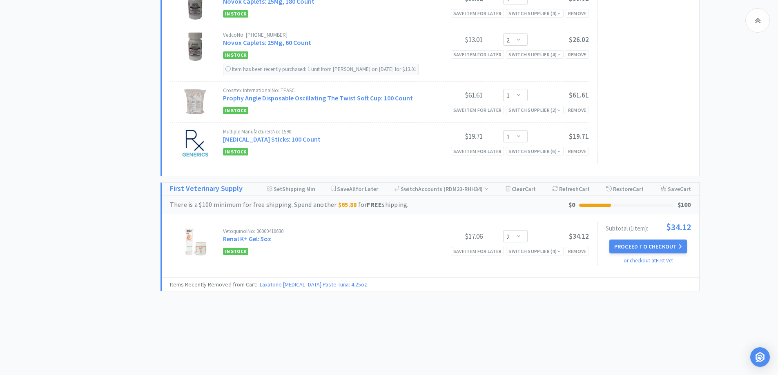
scroll to position [570, 0]
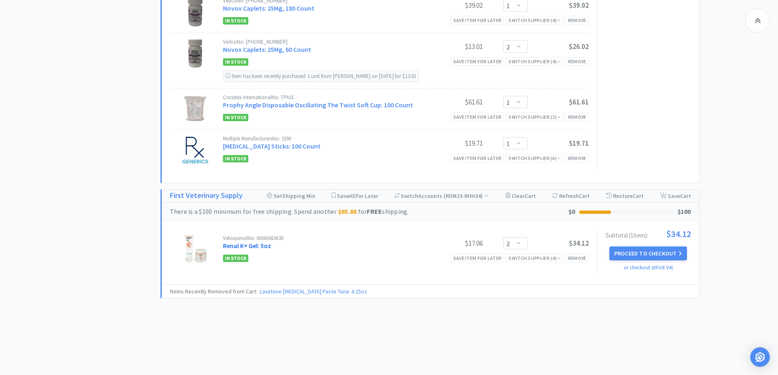
click at [256, 242] on link "Renal K+ Gel: 5oz" at bounding box center [247, 246] width 48 height 8
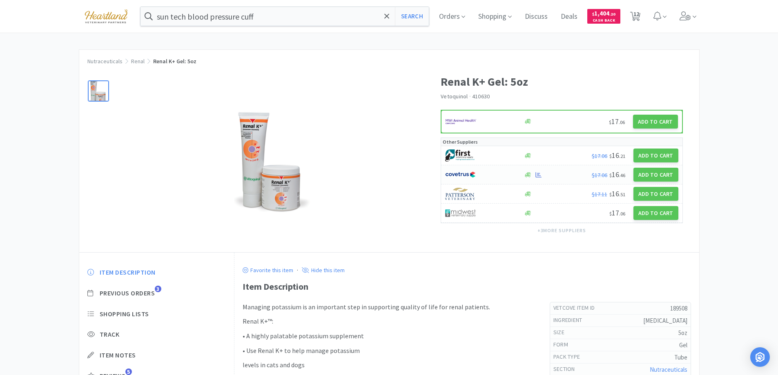
click at [492, 172] on div at bounding box center [479, 175] width 69 height 14
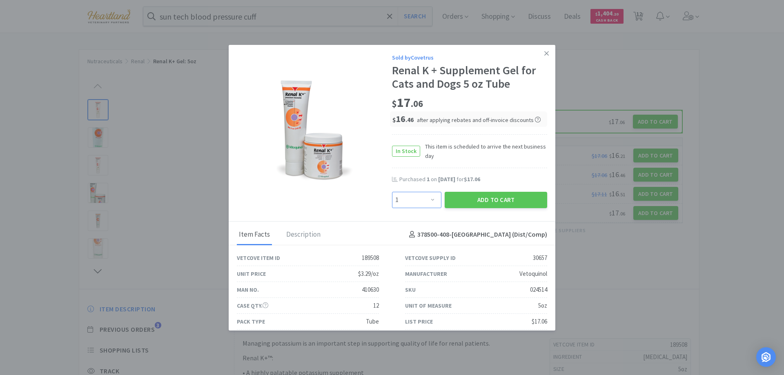
click at [427, 198] on select "Enter Quantity 1 2 3 4 5 6 7 8 9 10 11 12 13 14 15 16 17 18 19 20 Enter Quantity" at bounding box center [416, 200] width 49 height 16
select select "2"
click at [392, 192] on select "Enter Quantity 1 2 3 4 5 6 7 8 9 10 11 12 13 14 15 16 17 18 19 20 Enter Quantity" at bounding box center [416, 200] width 49 height 16
click at [506, 200] on button "Add to Cart" at bounding box center [496, 200] width 102 height 16
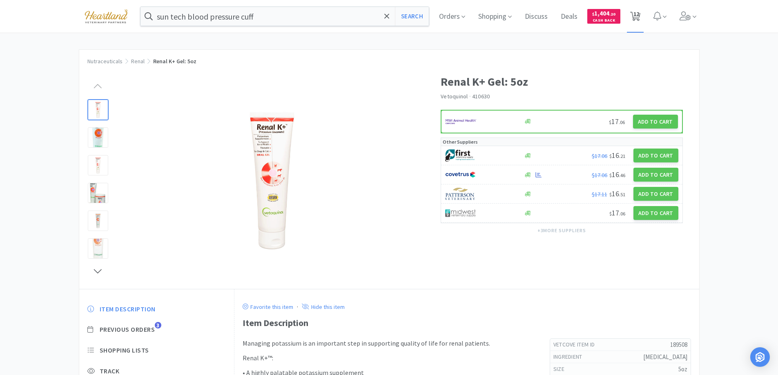
click at [639, 16] on span "12" at bounding box center [636, 14] width 6 height 33
select select "1"
select select "2"
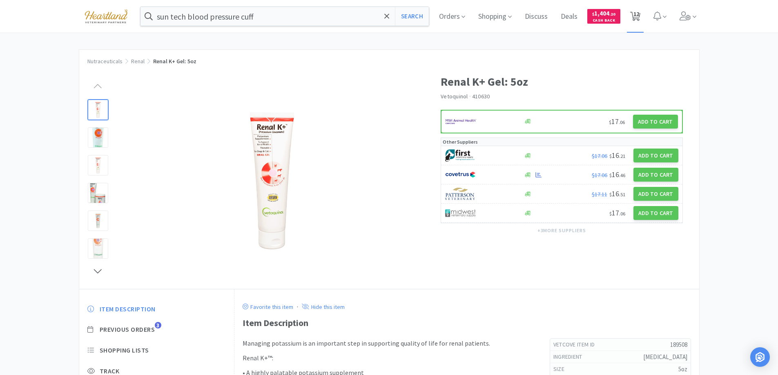
select select "2"
select select "1"
select select "2"
select select "1"
select select "2"
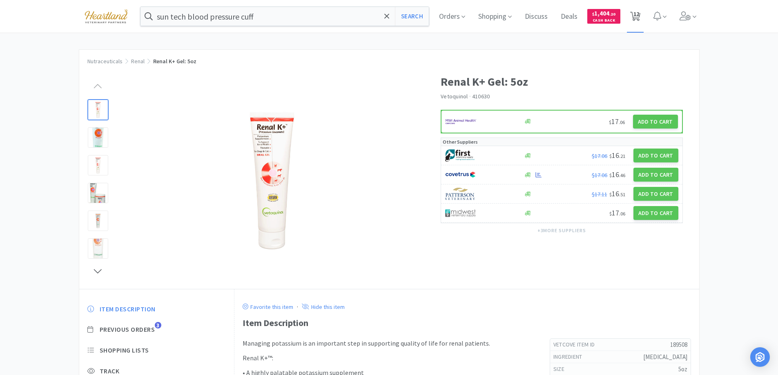
select select "1"
select select "2"
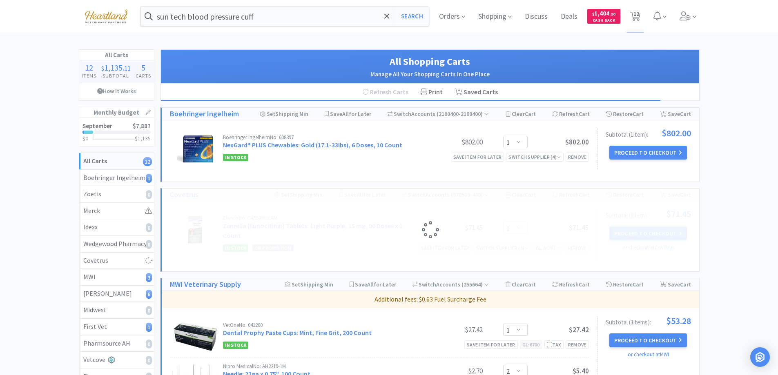
select select "2"
select select "1"
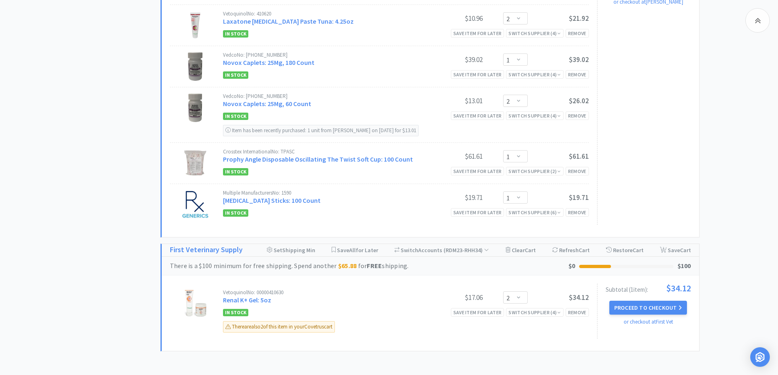
scroll to position [623, 0]
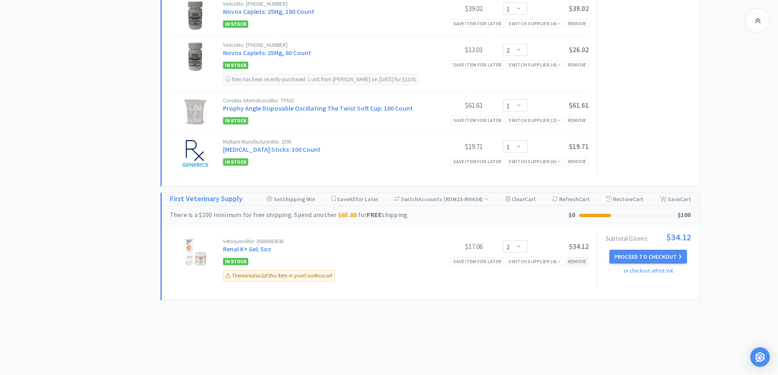
click at [576, 257] on div "Remove" at bounding box center [576, 261] width 23 height 9
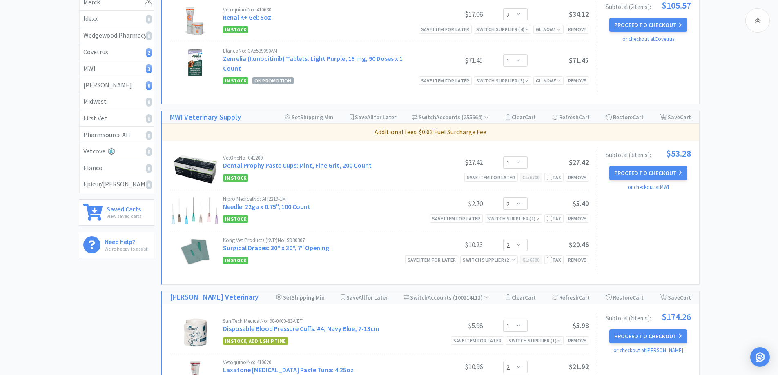
scroll to position [0, 0]
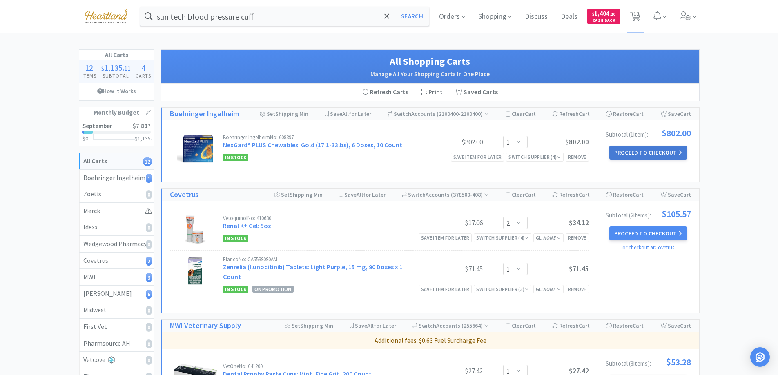
click at [661, 155] on button "Proceed to Checkout" at bounding box center [648, 153] width 78 height 14
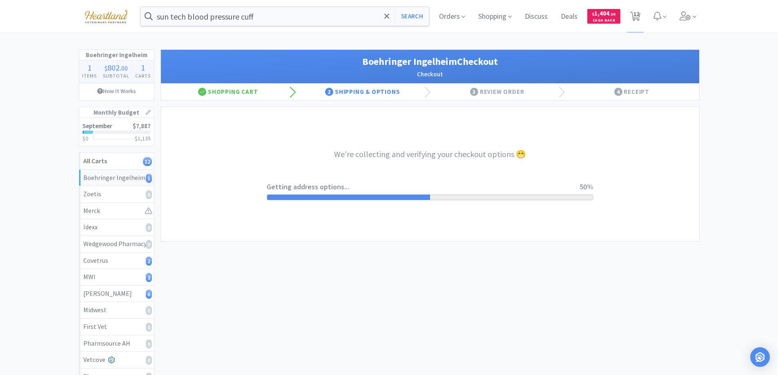
select select "invoice"
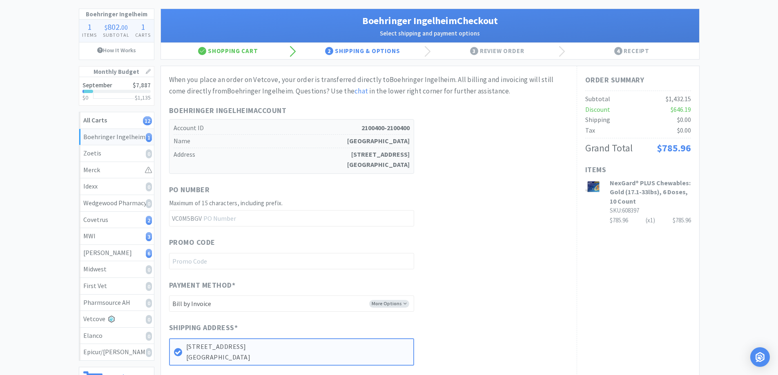
scroll to position [122, 0]
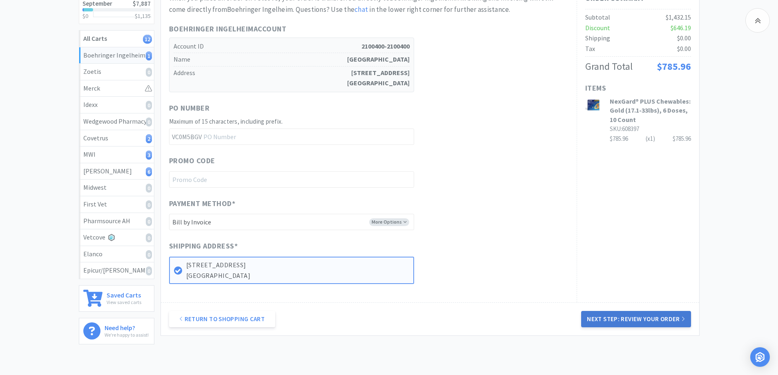
click at [624, 318] on button "Next Step: Review Your Order" at bounding box center [635, 319] width 109 height 16
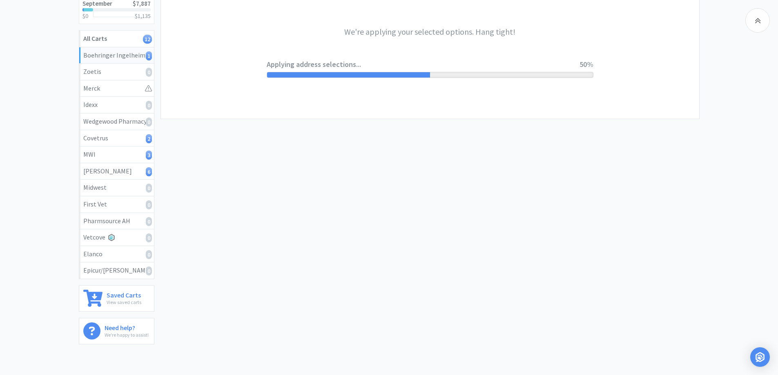
scroll to position [0, 0]
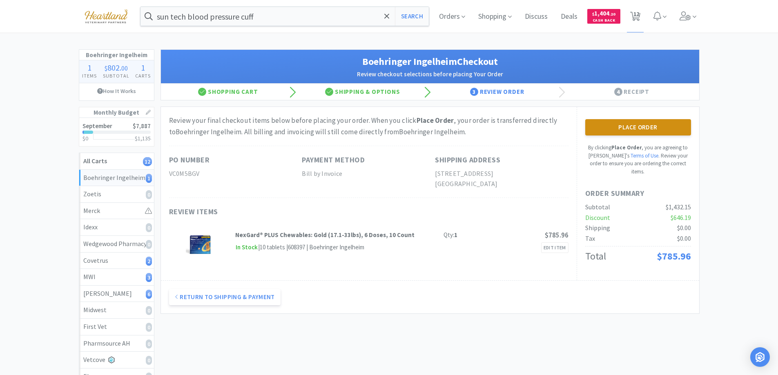
click at [627, 128] on button "Place Order" at bounding box center [638, 127] width 106 height 16
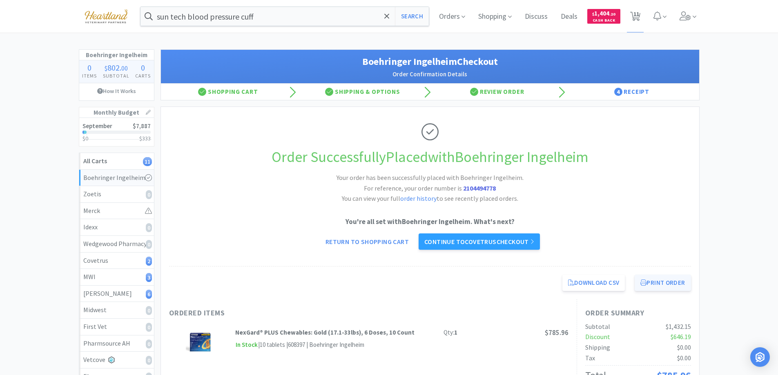
click at [658, 283] on button "Print Order" at bounding box center [662, 283] width 56 height 16
click at [474, 242] on link "Continue to Covetrus checkout" at bounding box center [478, 242] width 121 height 16
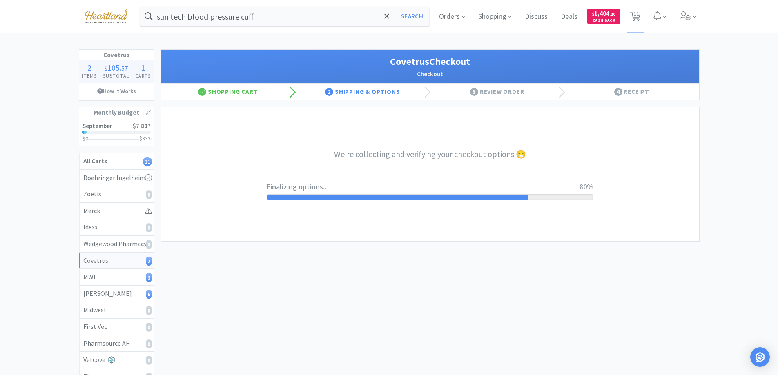
select select "ACCOUNT"
select select "cvt-standard-net"
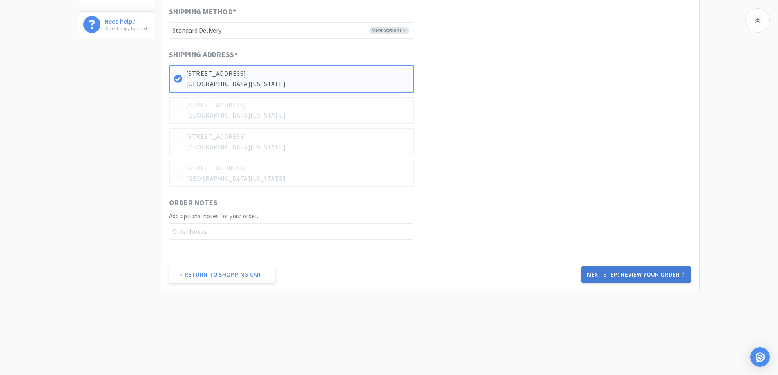
click at [638, 271] on button "Next Step: Review Your Order" at bounding box center [635, 275] width 109 height 16
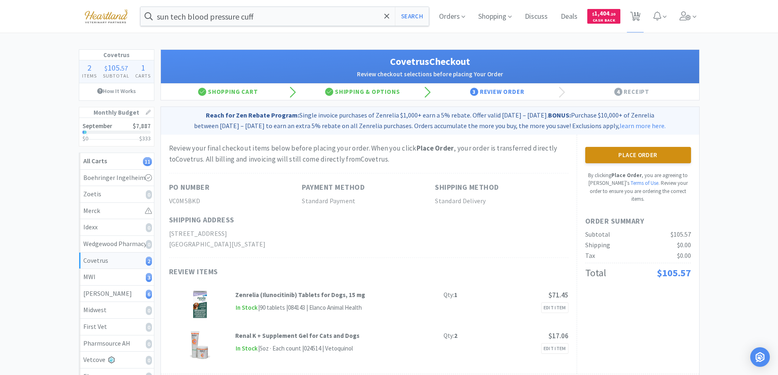
click at [645, 151] on button "Place Order" at bounding box center [638, 155] width 106 height 16
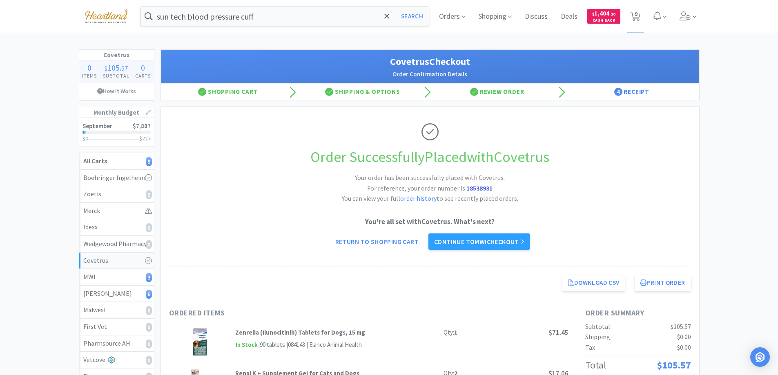
scroll to position [82, 0]
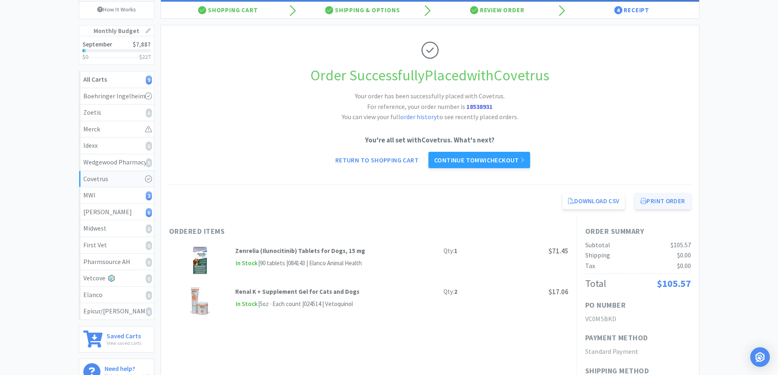
click at [661, 203] on button "Print Order" at bounding box center [662, 201] width 56 height 16
click at [503, 162] on link "Continue to MWI checkout" at bounding box center [479, 160] width 102 height 16
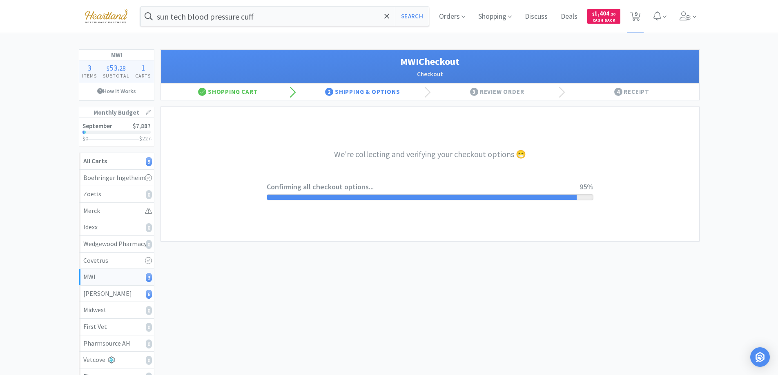
select select "STD_"
select select "FX9"
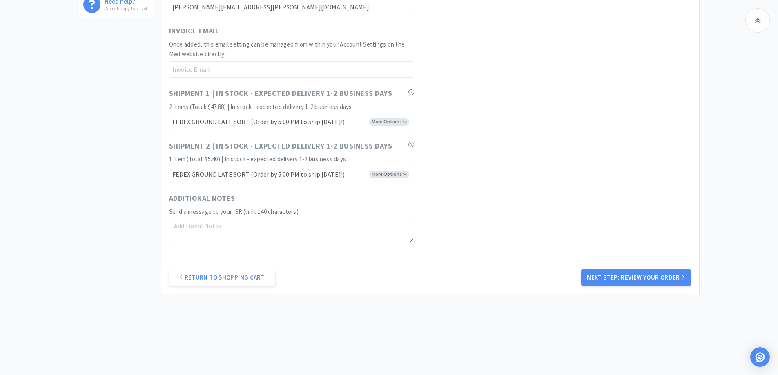
scroll to position [452, 0]
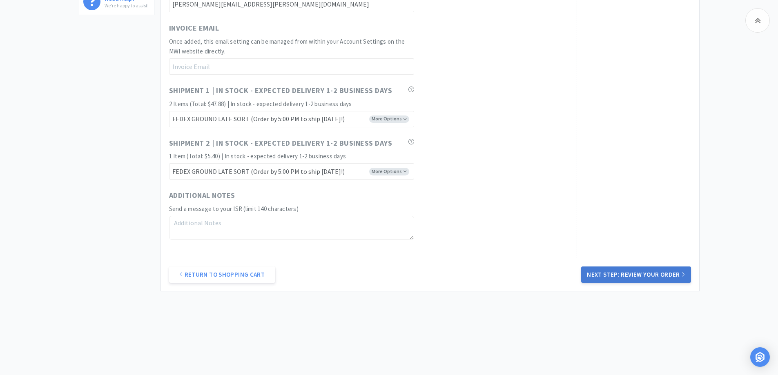
click at [661, 275] on button "Next Step: Review Your Order" at bounding box center [635, 275] width 109 height 16
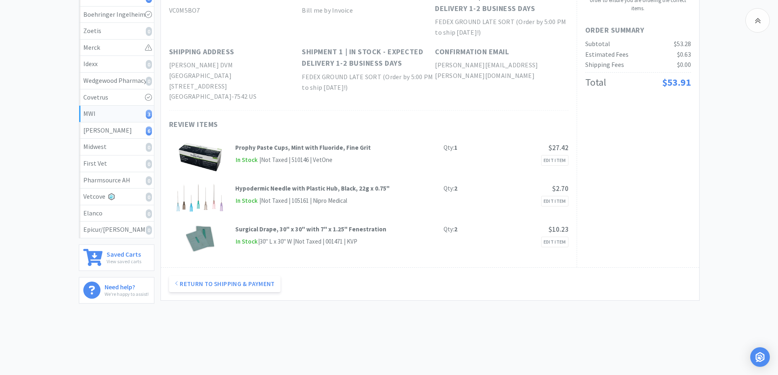
scroll to position [0, 0]
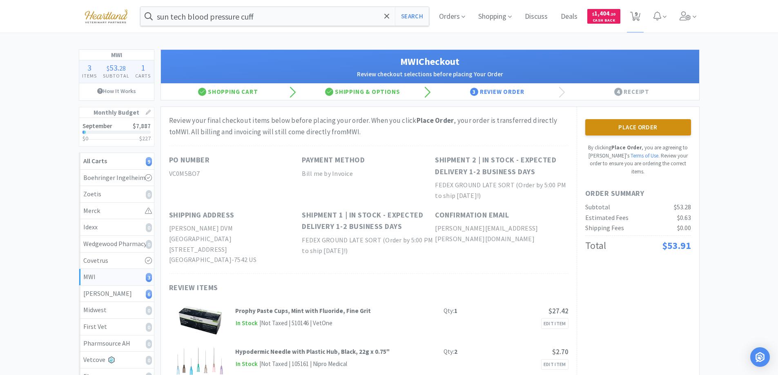
click at [647, 131] on button "Place Order" at bounding box center [638, 127] width 106 height 16
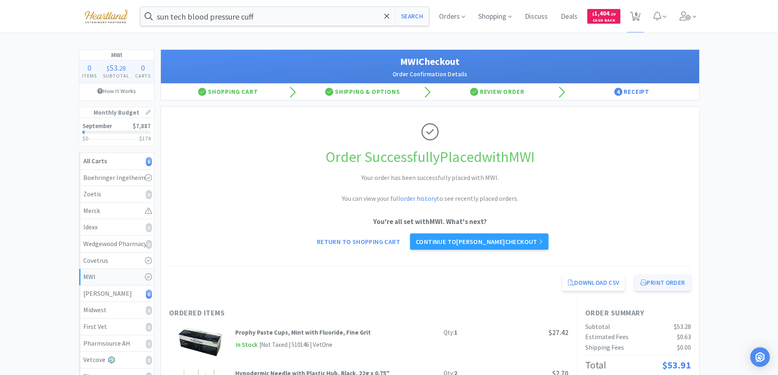
click at [672, 282] on button "Print Order" at bounding box center [662, 283] width 56 height 16
click at [458, 240] on link "Continue to Patterson checkout" at bounding box center [479, 242] width 138 height 16
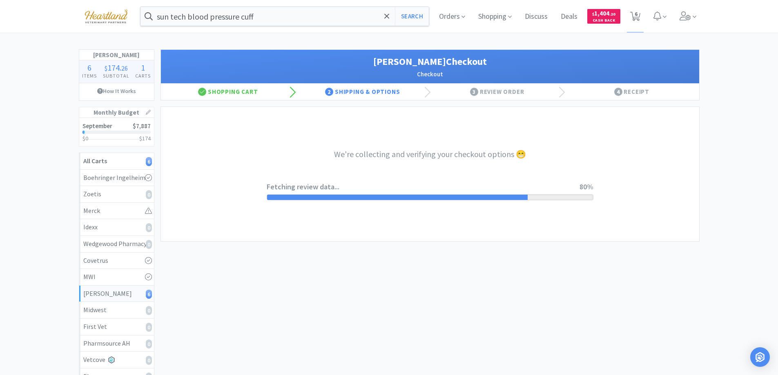
select select "1"
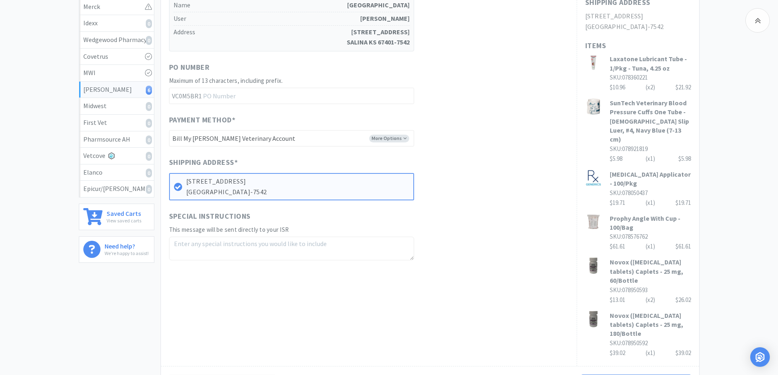
scroll to position [285, 0]
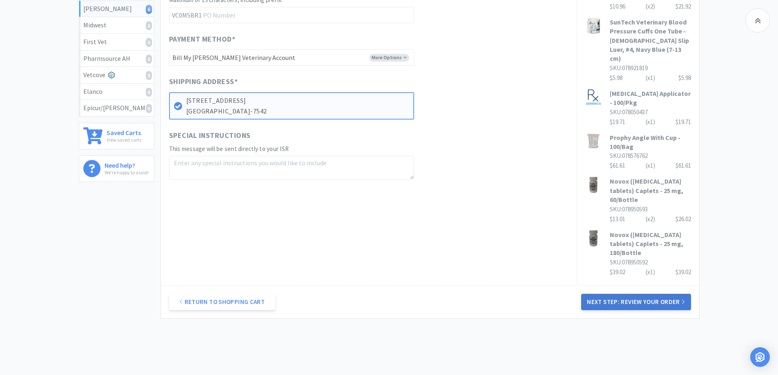
click at [627, 294] on button "Next Step: Review Your Order" at bounding box center [635, 302] width 109 height 16
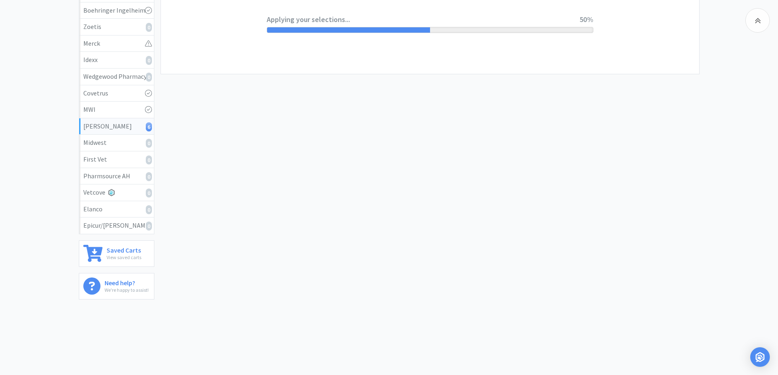
scroll to position [0, 0]
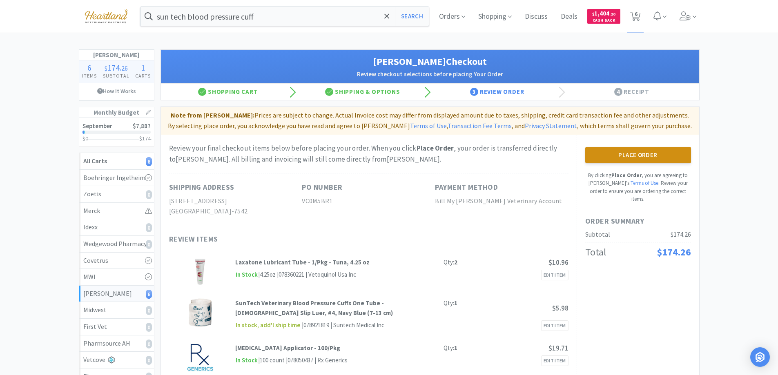
click at [658, 153] on button "Place Order" at bounding box center [638, 155] width 106 height 16
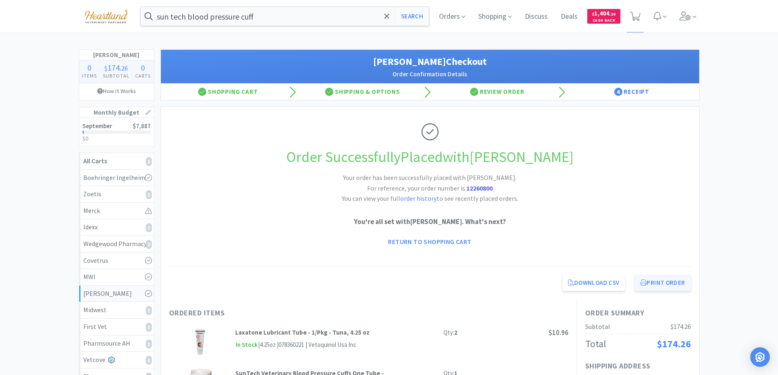
click at [665, 282] on button "Print Order" at bounding box center [662, 283] width 56 height 16
click at [432, 240] on link "Return to Shopping Cart" at bounding box center [429, 242] width 95 height 16
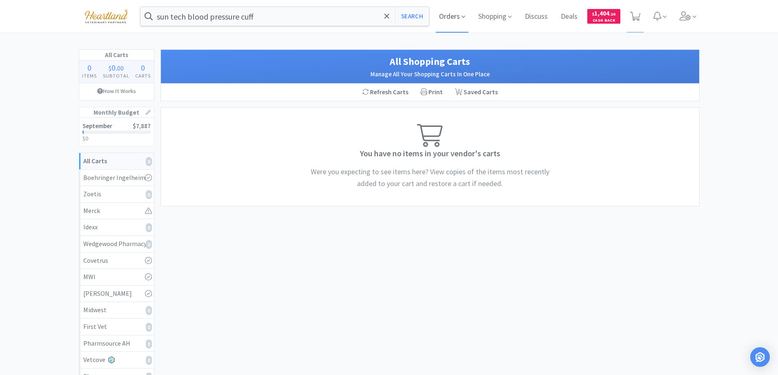
click at [463, 17] on icon at bounding box center [463, 16] width 4 height 7
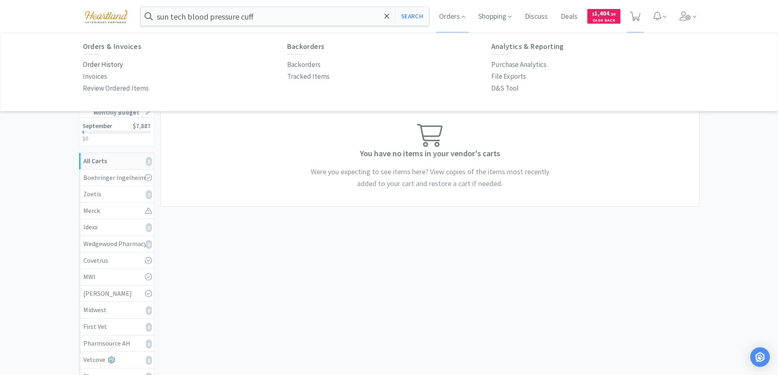
click at [97, 65] on p "Order History" at bounding box center [103, 64] width 40 height 11
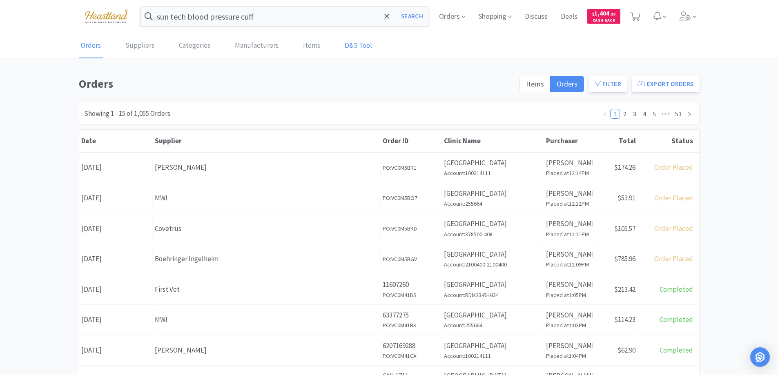
click at [355, 42] on link "D&S Tool" at bounding box center [358, 45] width 31 height 25
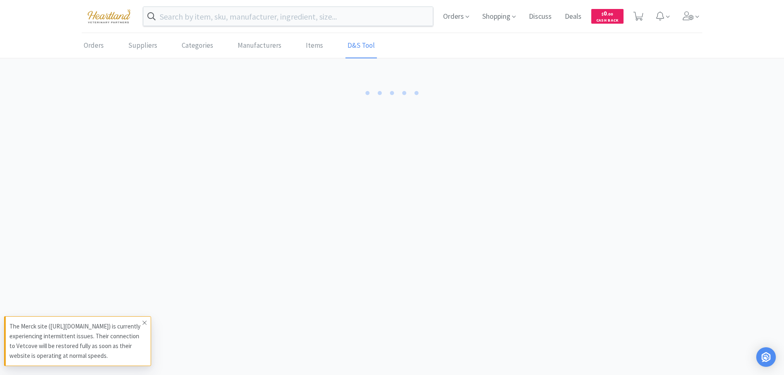
click at [143, 320] on icon at bounding box center [144, 323] width 5 height 7
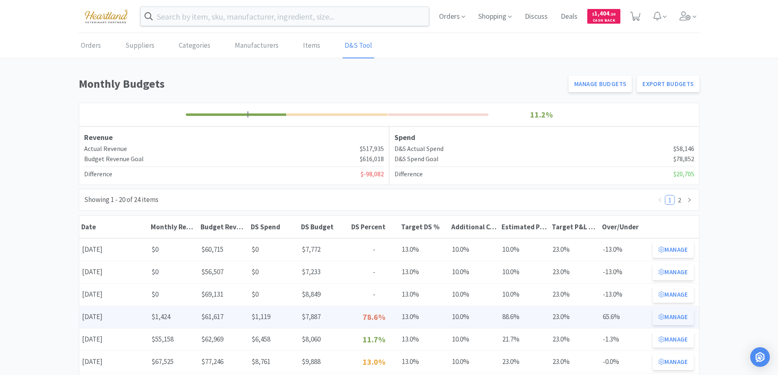
click at [681, 315] on button "Manage" at bounding box center [672, 317] width 41 height 16
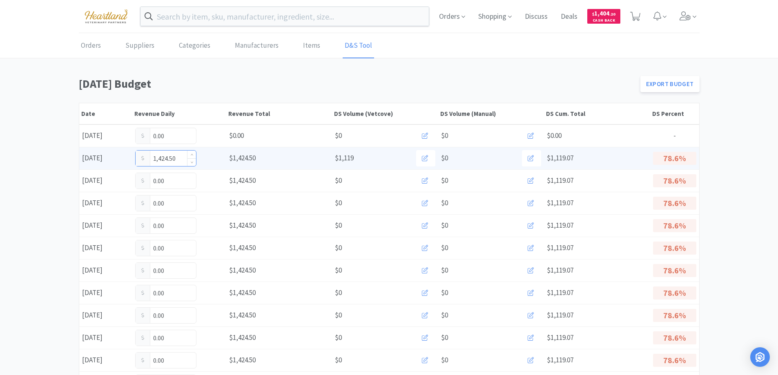
click at [184, 160] on input "1,424.50" at bounding box center [166, 159] width 60 height 16
type input "1"
type input "1,668.50"
click at [181, 157] on input "1,668.50" at bounding box center [166, 159] width 60 height 16
type input "1"
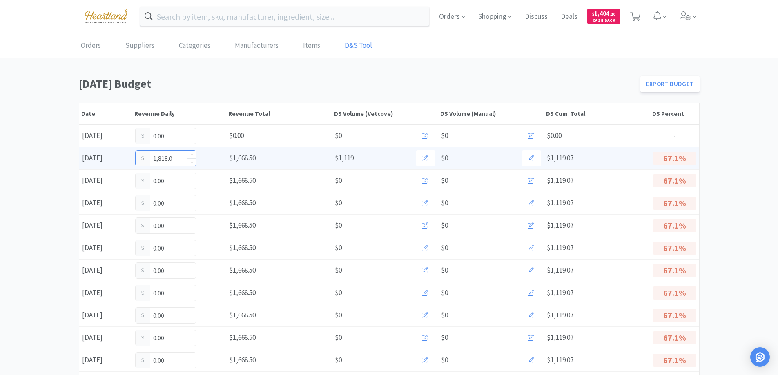
type input "1,818.00"
